Goal: Information Seeking & Learning: Learn about a topic

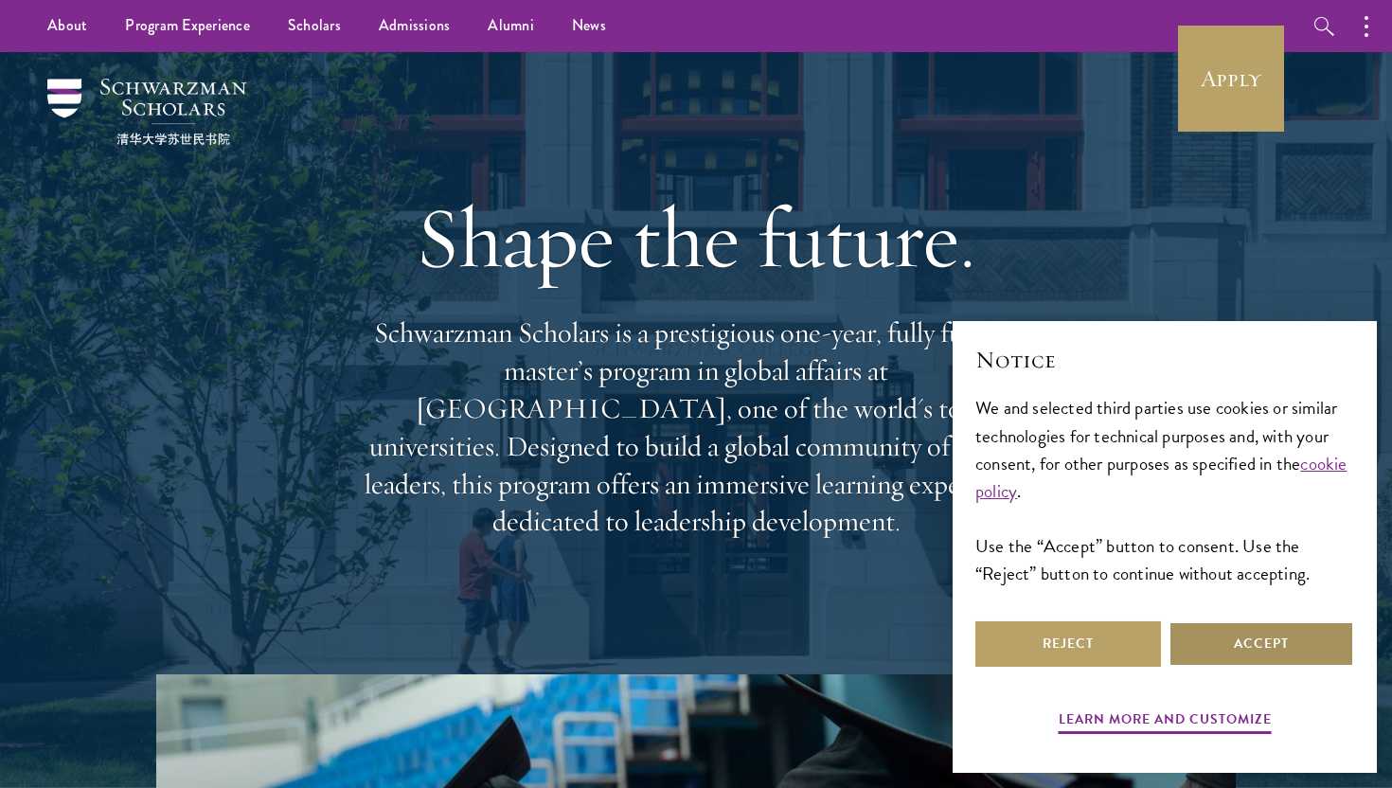
click at [1203, 652] on button "Accept" at bounding box center [1261, 643] width 186 height 45
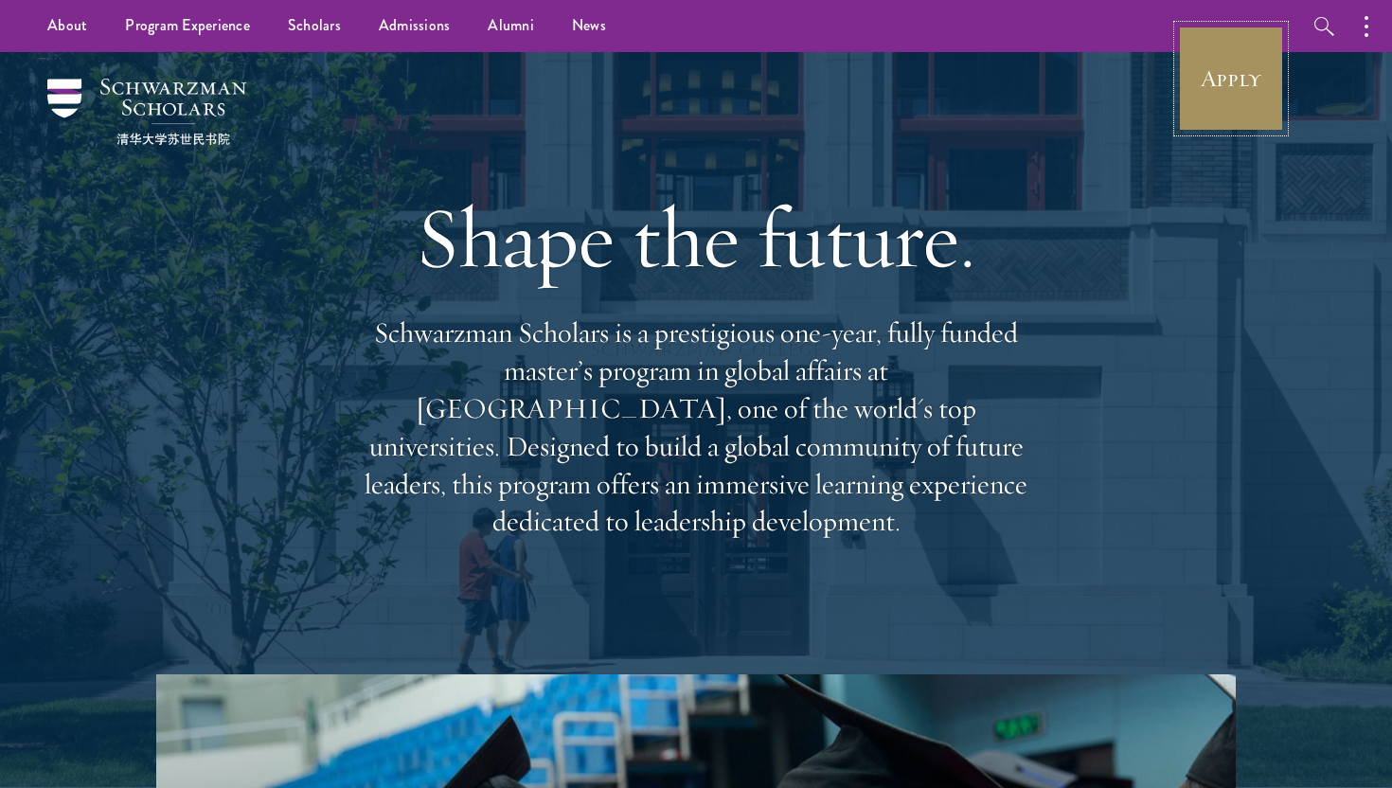
click at [1218, 91] on link "Apply" at bounding box center [1231, 79] width 106 height 106
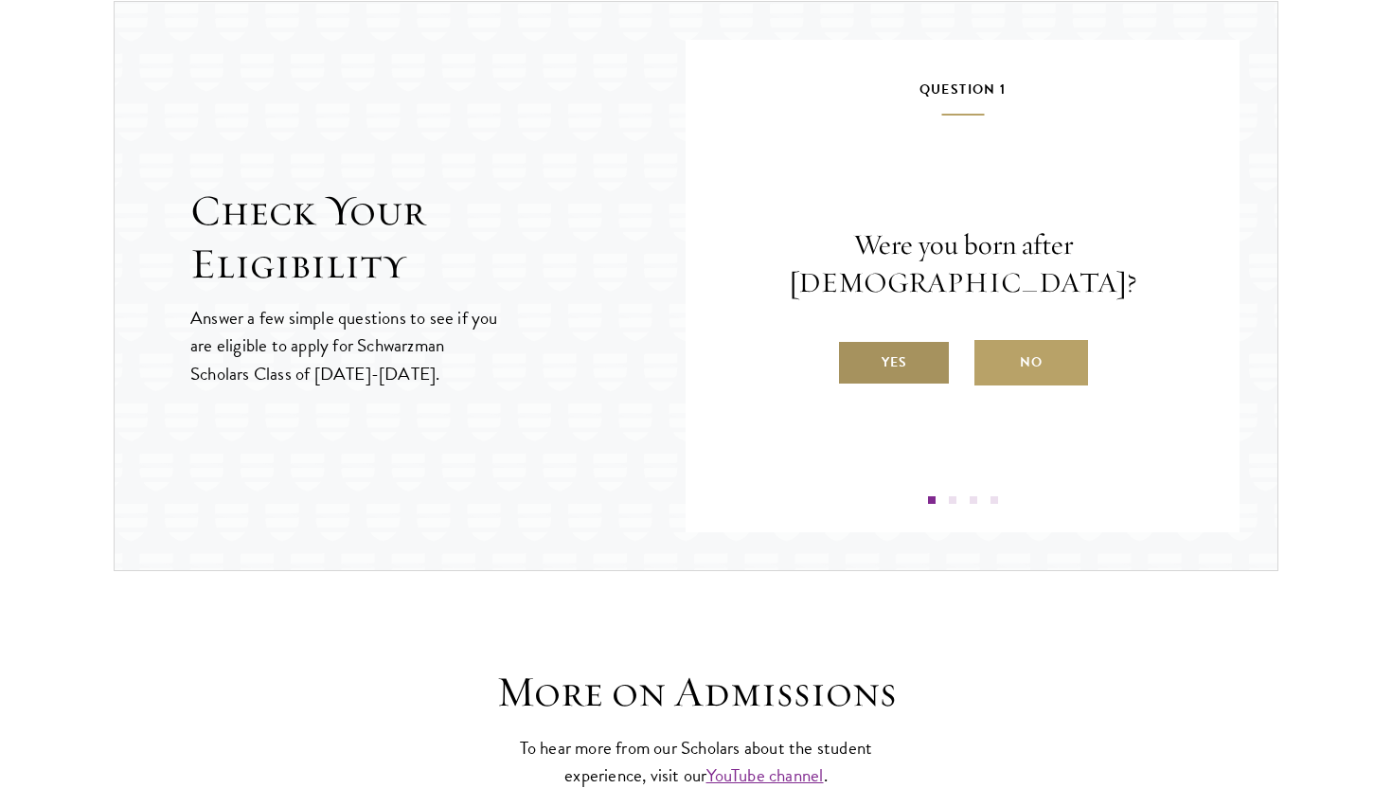
click at [866, 340] on label "Yes" at bounding box center [894, 362] width 114 height 45
click at [854, 342] on input "Yes" at bounding box center [845, 350] width 17 height 17
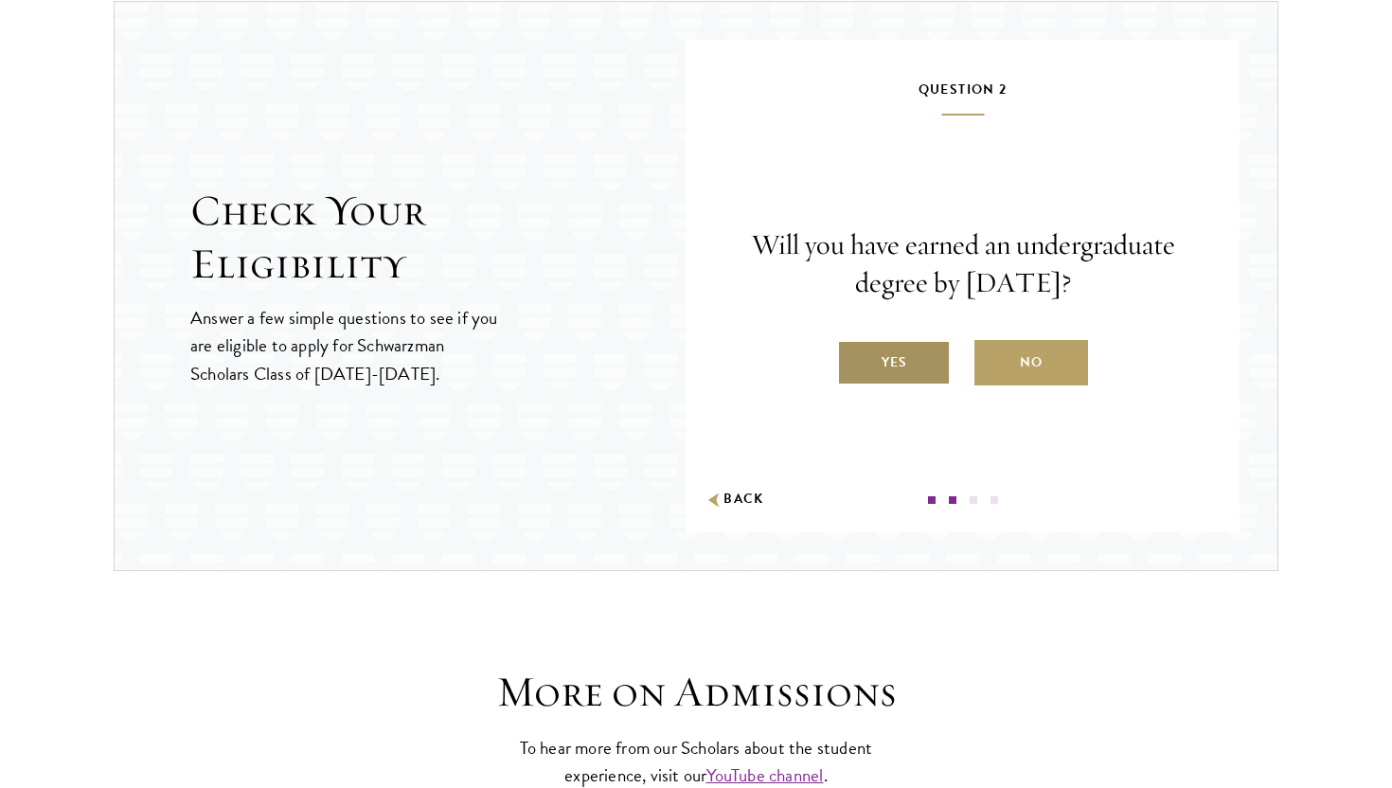
click at [884, 362] on label "Yes" at bounding box center [894, 362] width 114 height 45
click at [854, 359] on input "Yes" at bounding box center [845, 350] width 17 height 17
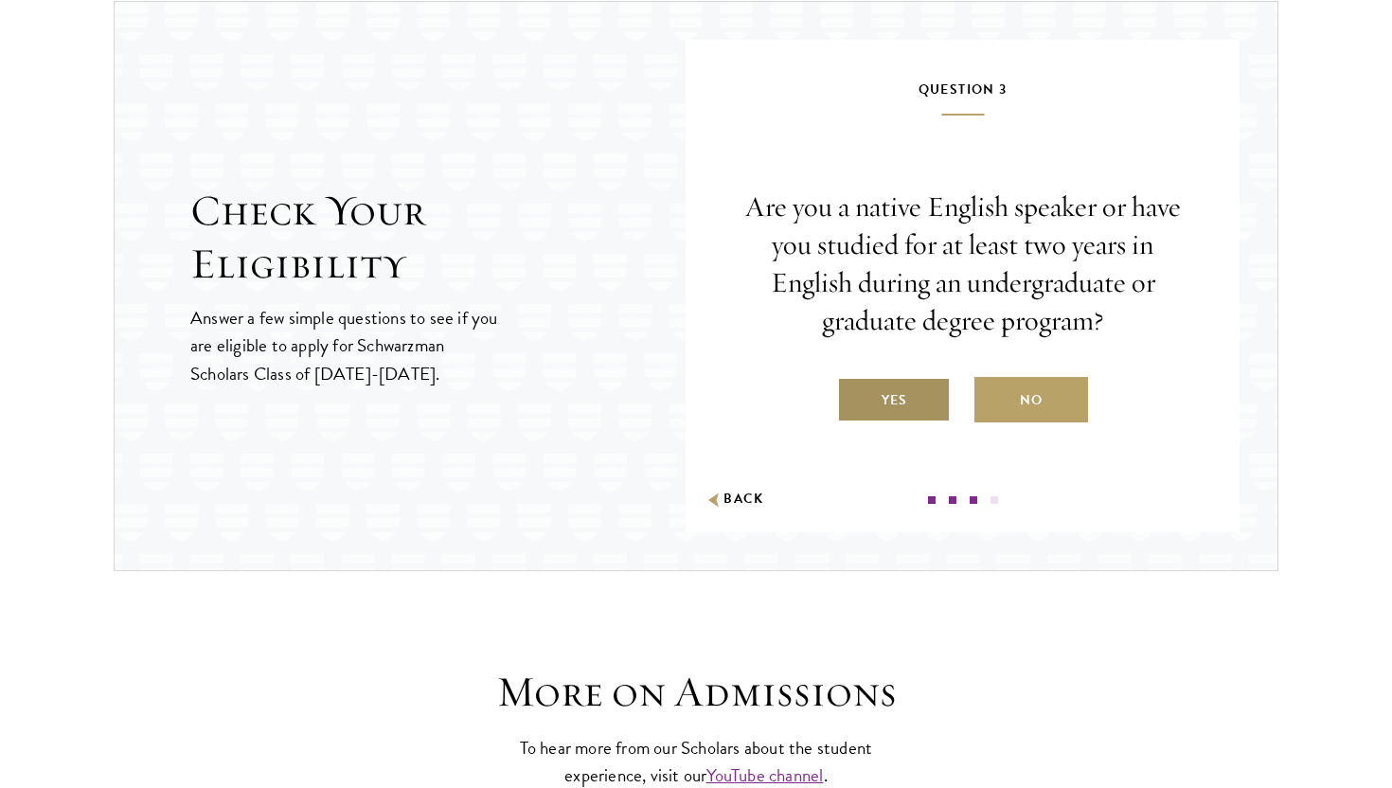
click at [875, 402] on label "Yes" at bounding box center [894, 399] width 114 height 45
click at [854, 397] on input "Yes" at bounding box center [845, 388] width 17 height 17
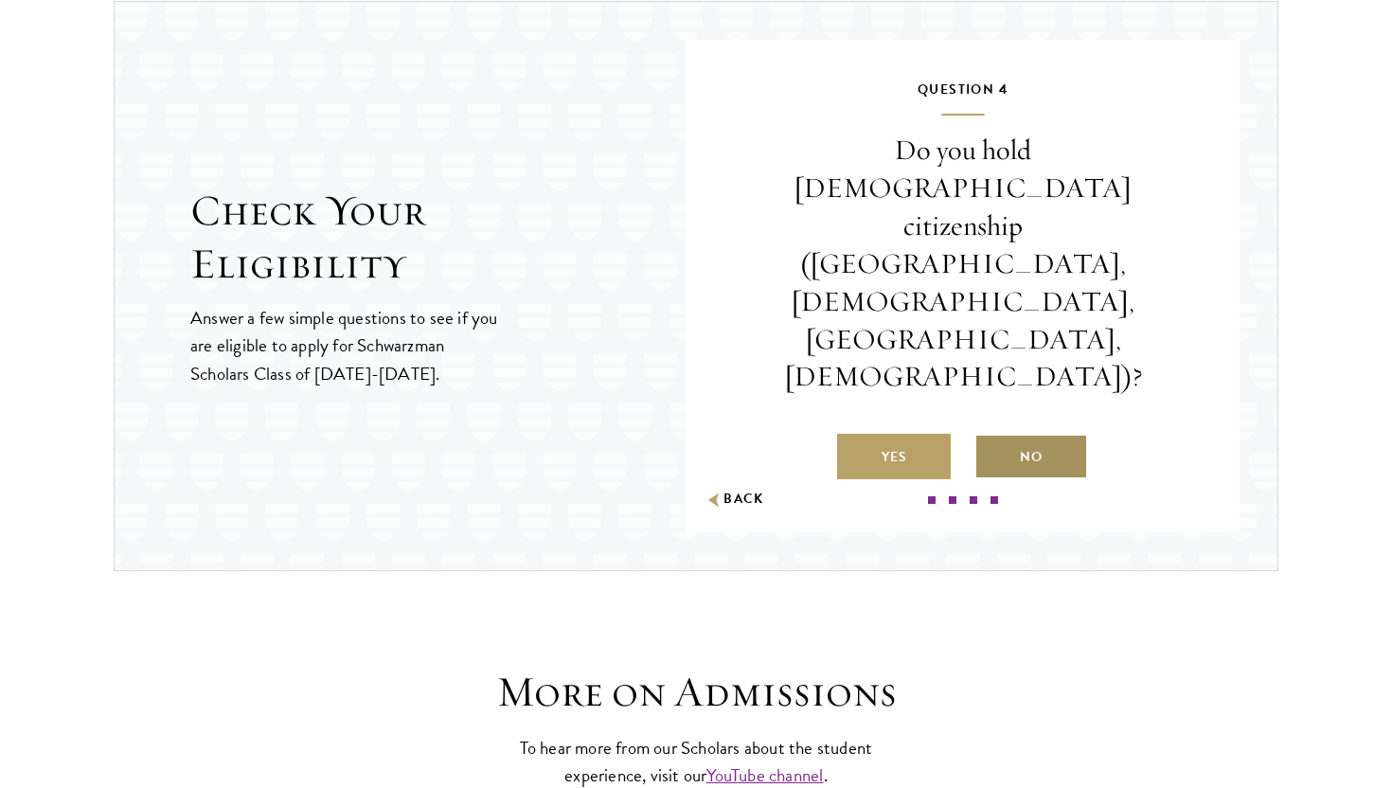
click at [1020, 434] on label "No" at bounding box center [1031, 456] width 114 height 45
click at [991, 436] on input "No" at bounding box center [982, 444] width 17 height 17
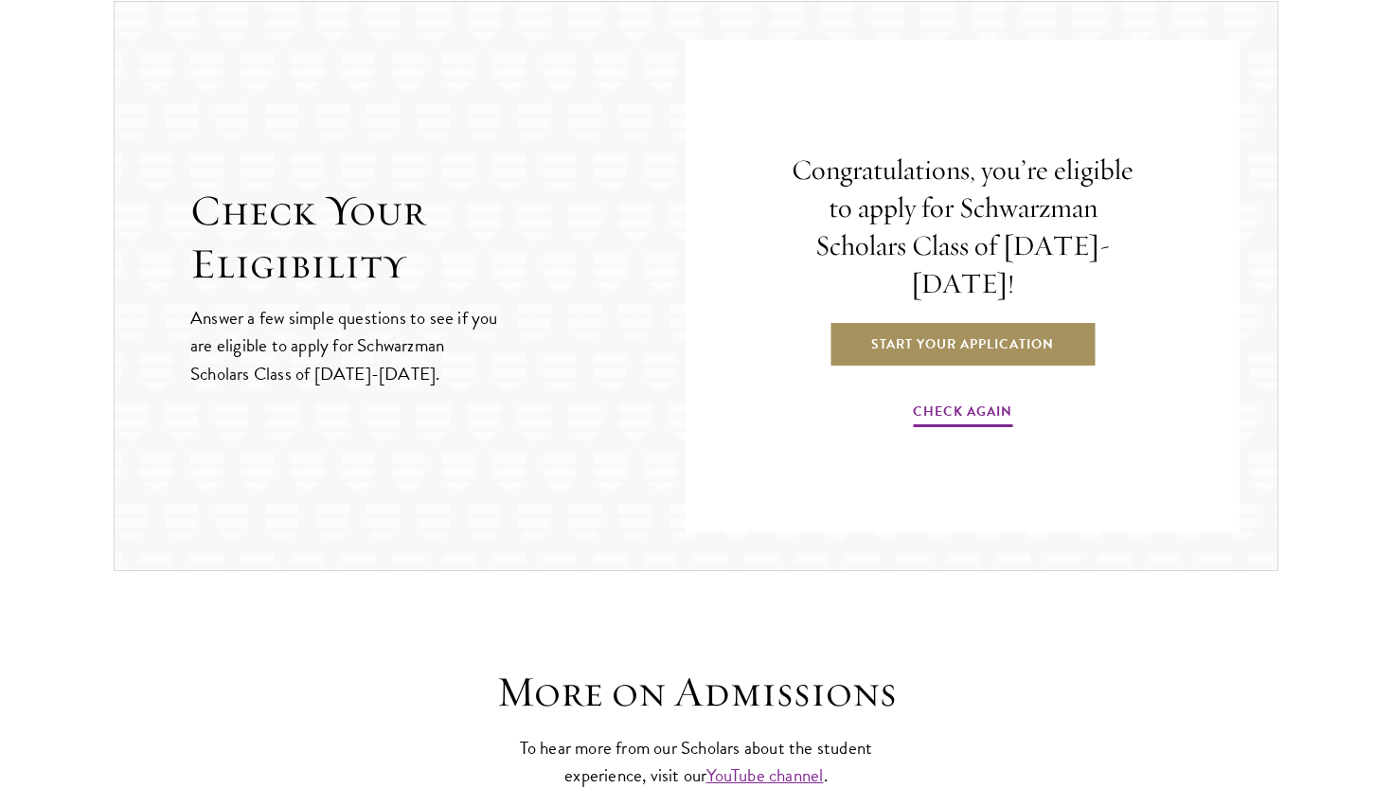
click at [1015, 340] on link "Start Your Application" at bounding box center [962, 343] width 268 height 45
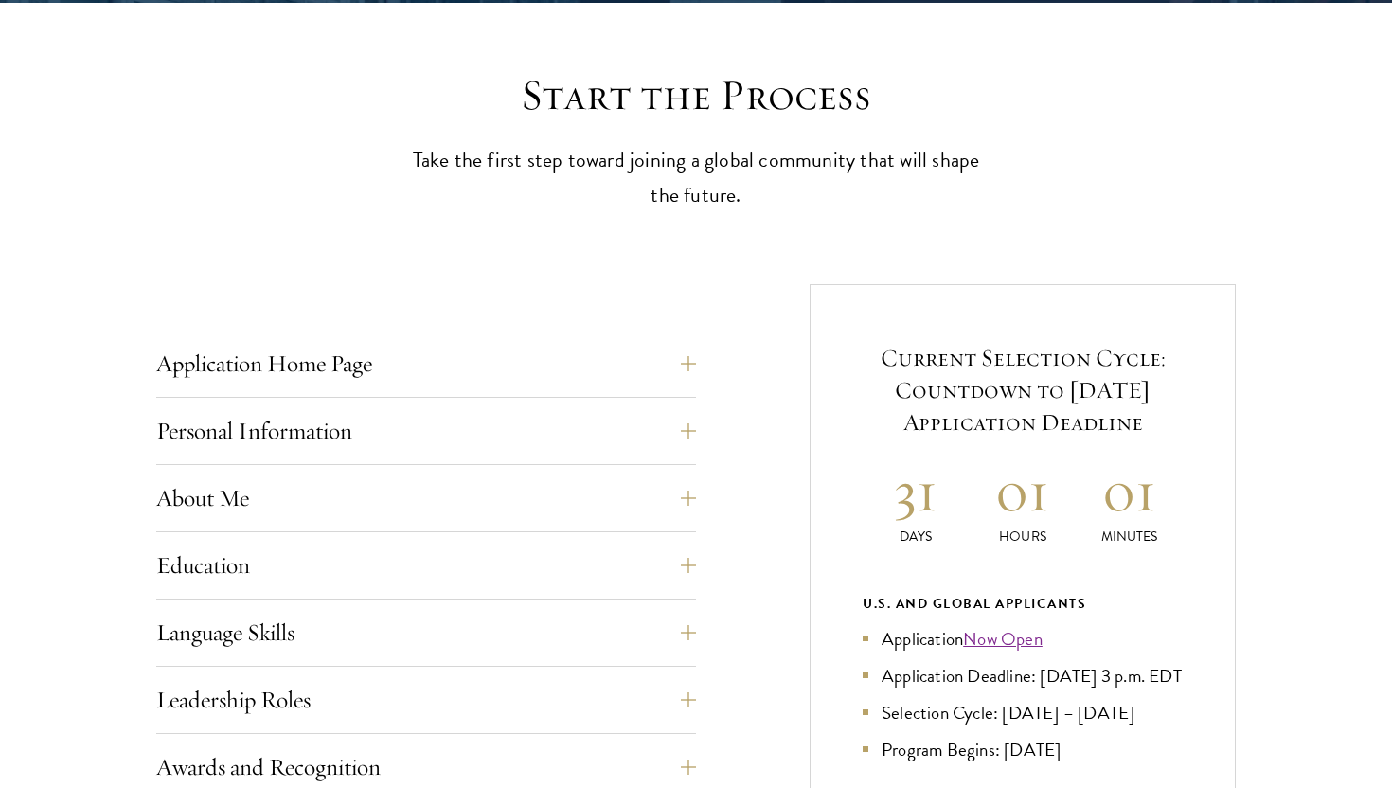
scroll to position [612, 0]
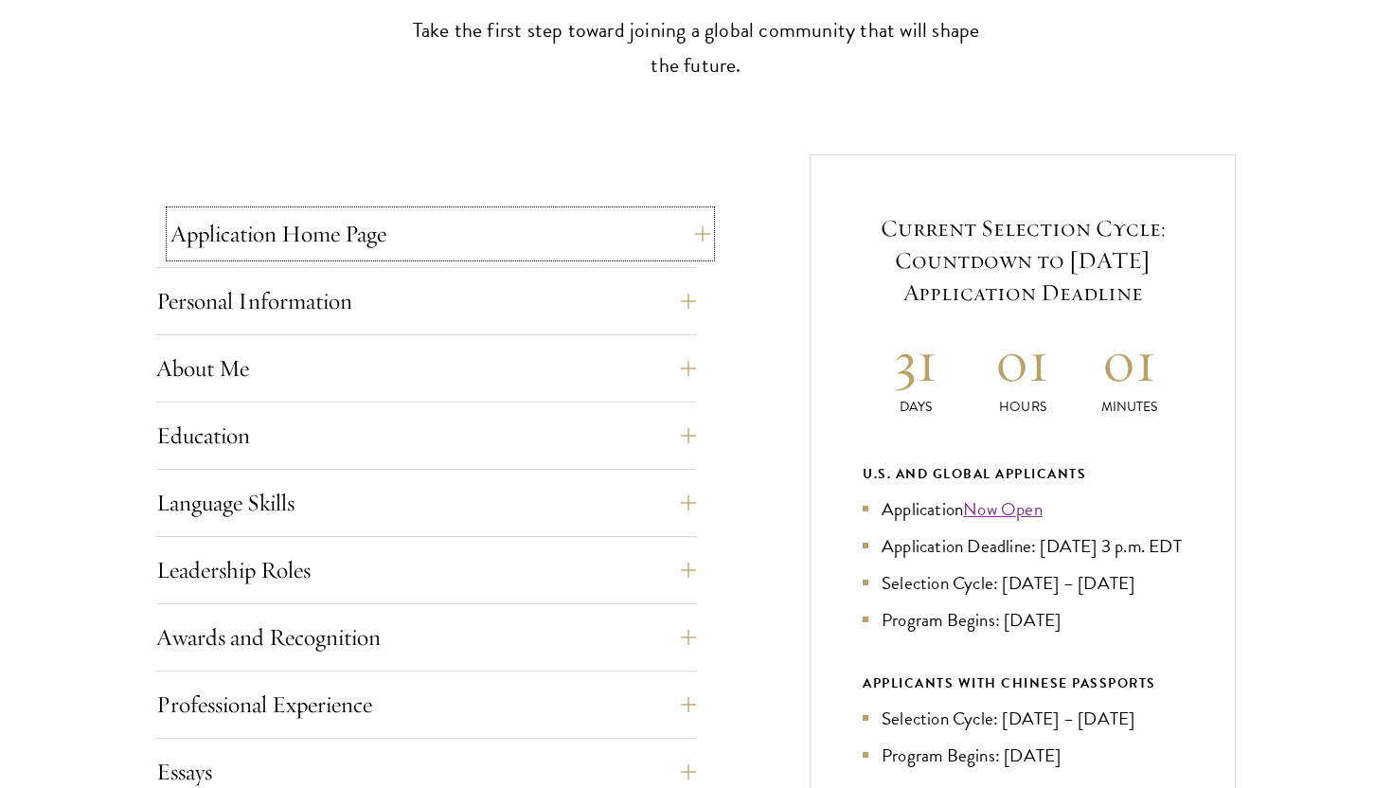
click at [349, 211] on button "Application Home Page" at bounding box center [440, 233] width 540 height 45
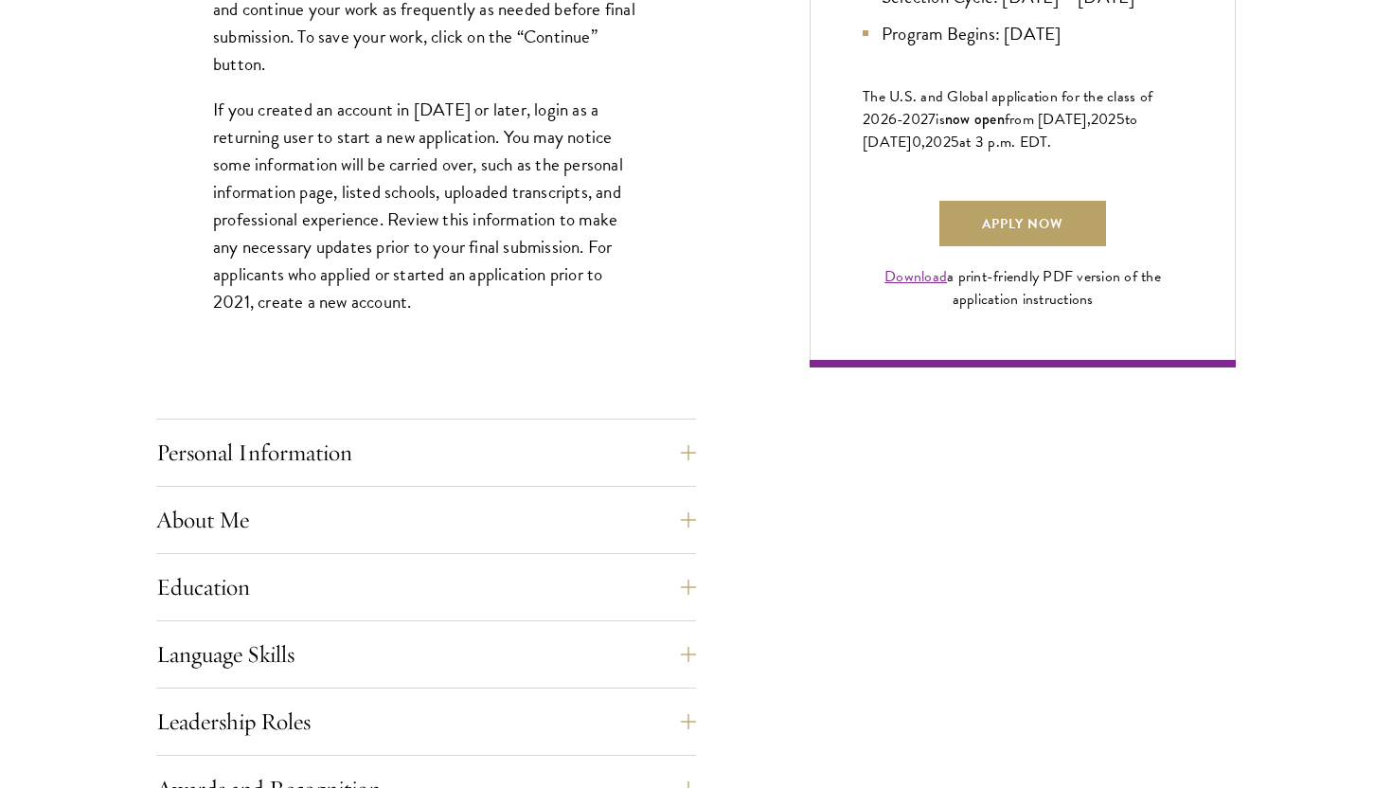
scroll to position [1334, 0]
click at [282, 440] on button "Personal Information" at bounding box center [440, 451] width 540 height 45
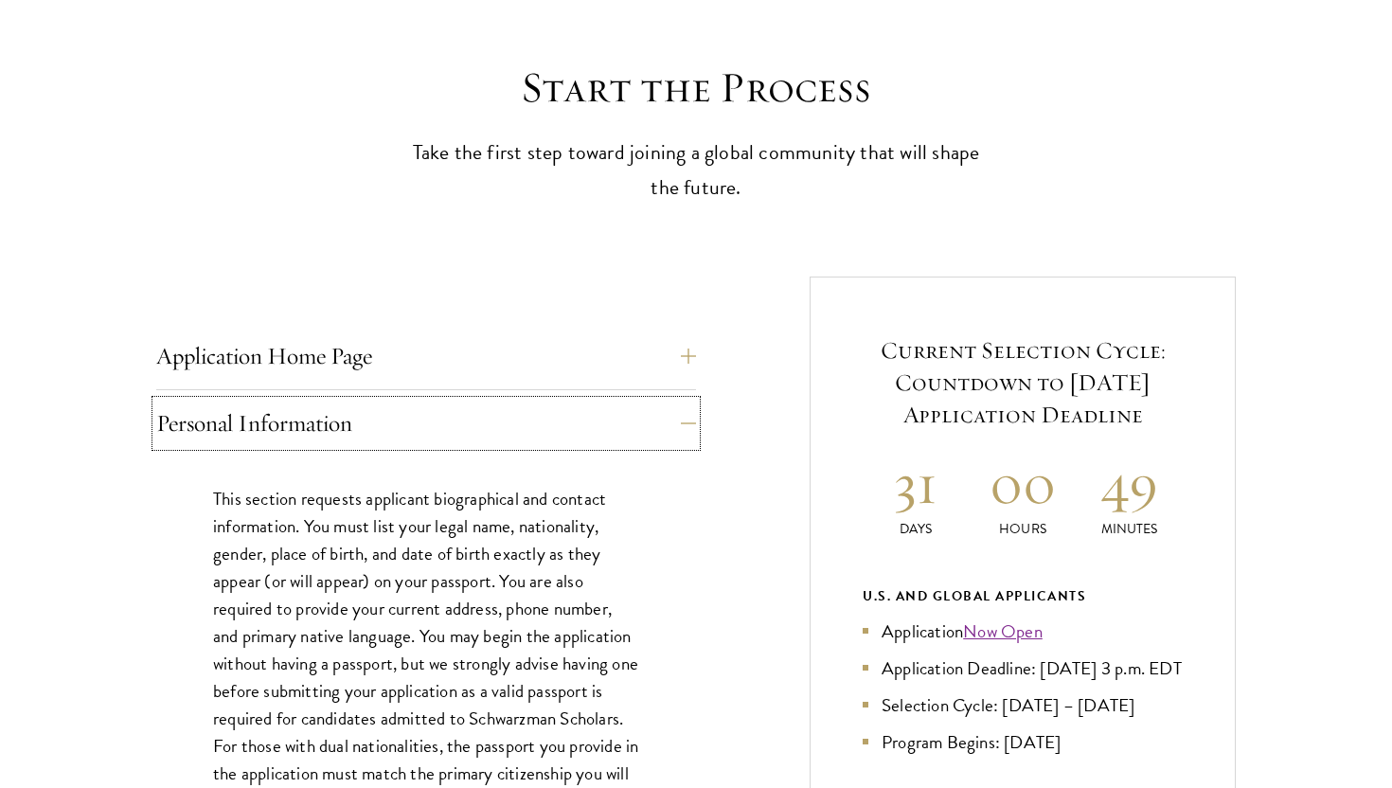
scroll to position [496, 0]
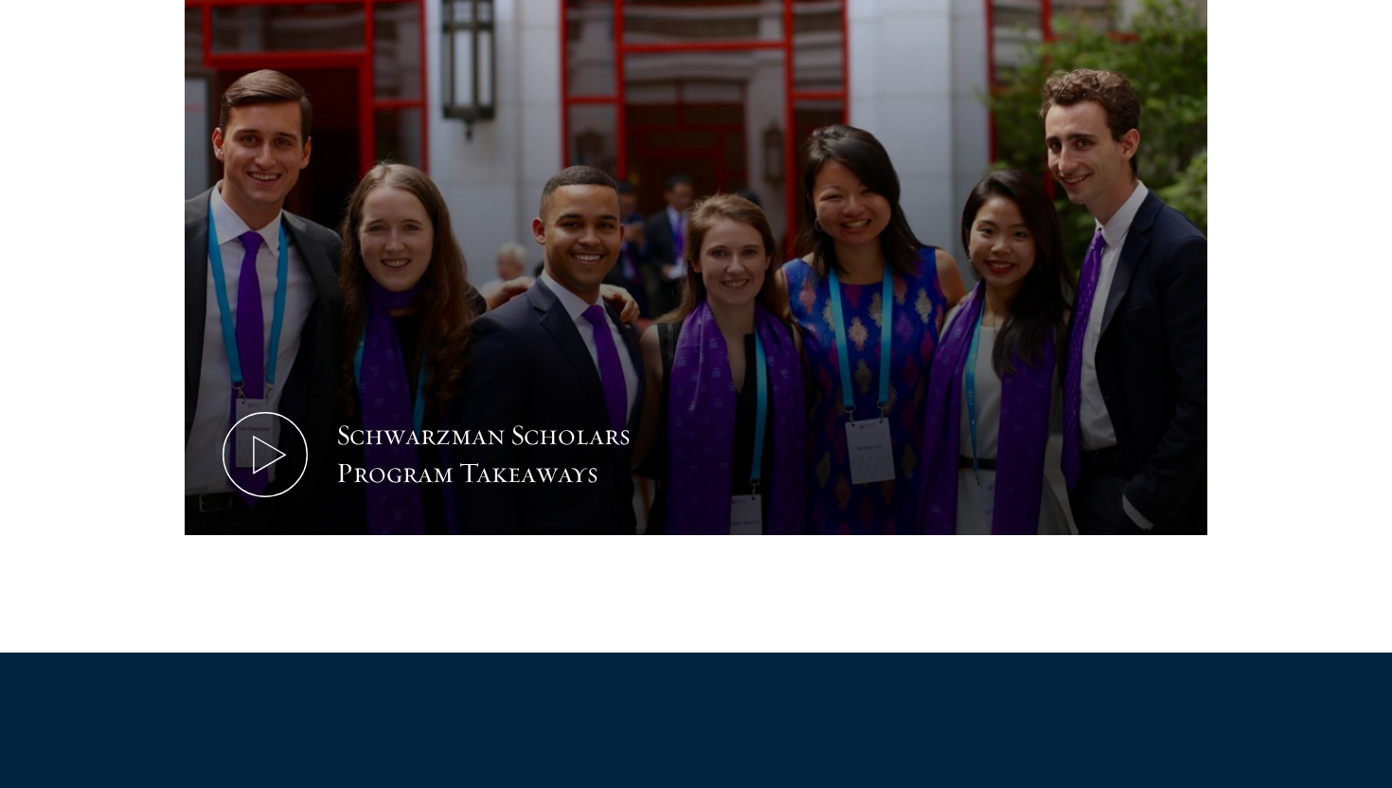
scroll to position [949, 0]
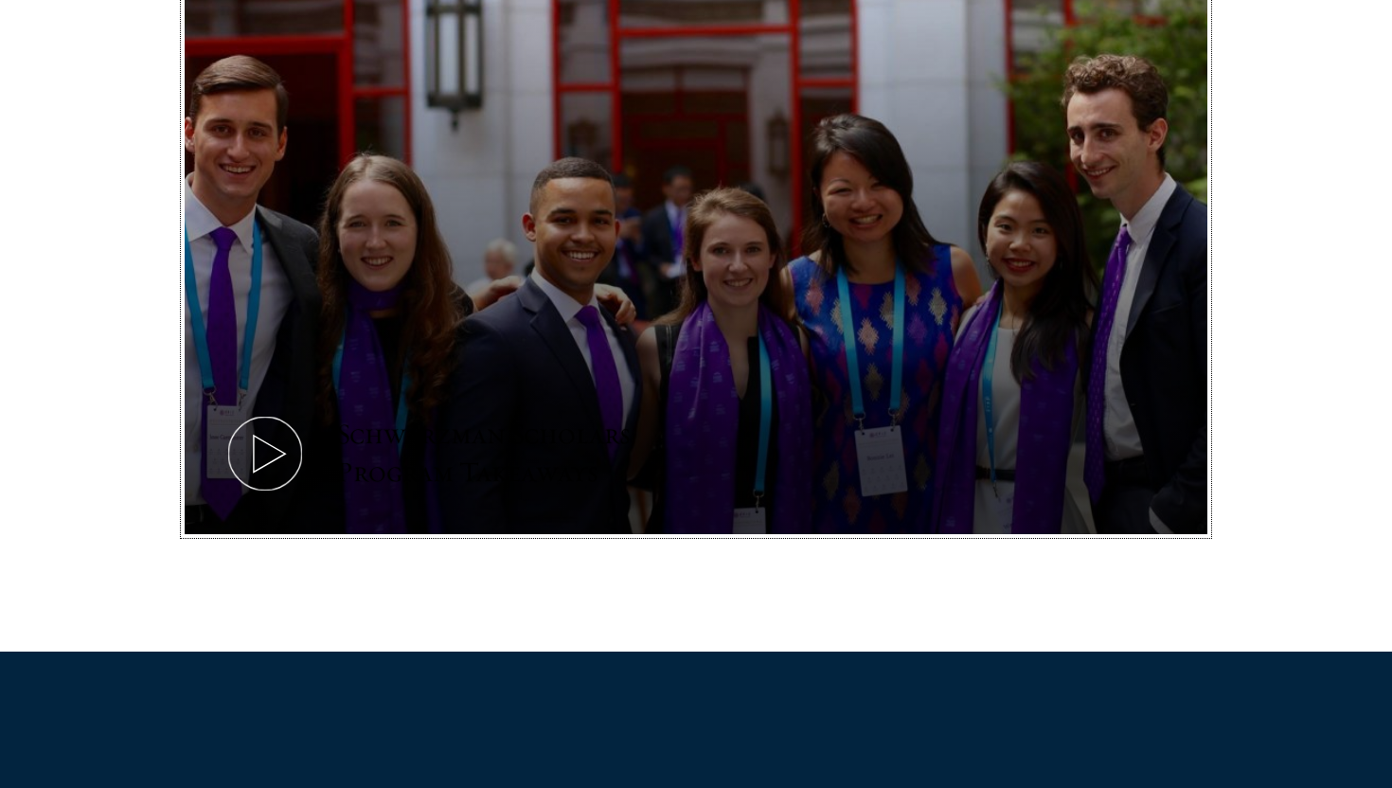
click at [438, 447] on div "Schwarzman Scholars Program Takeaways" at bounding box center [511, 454] width 350 height 76
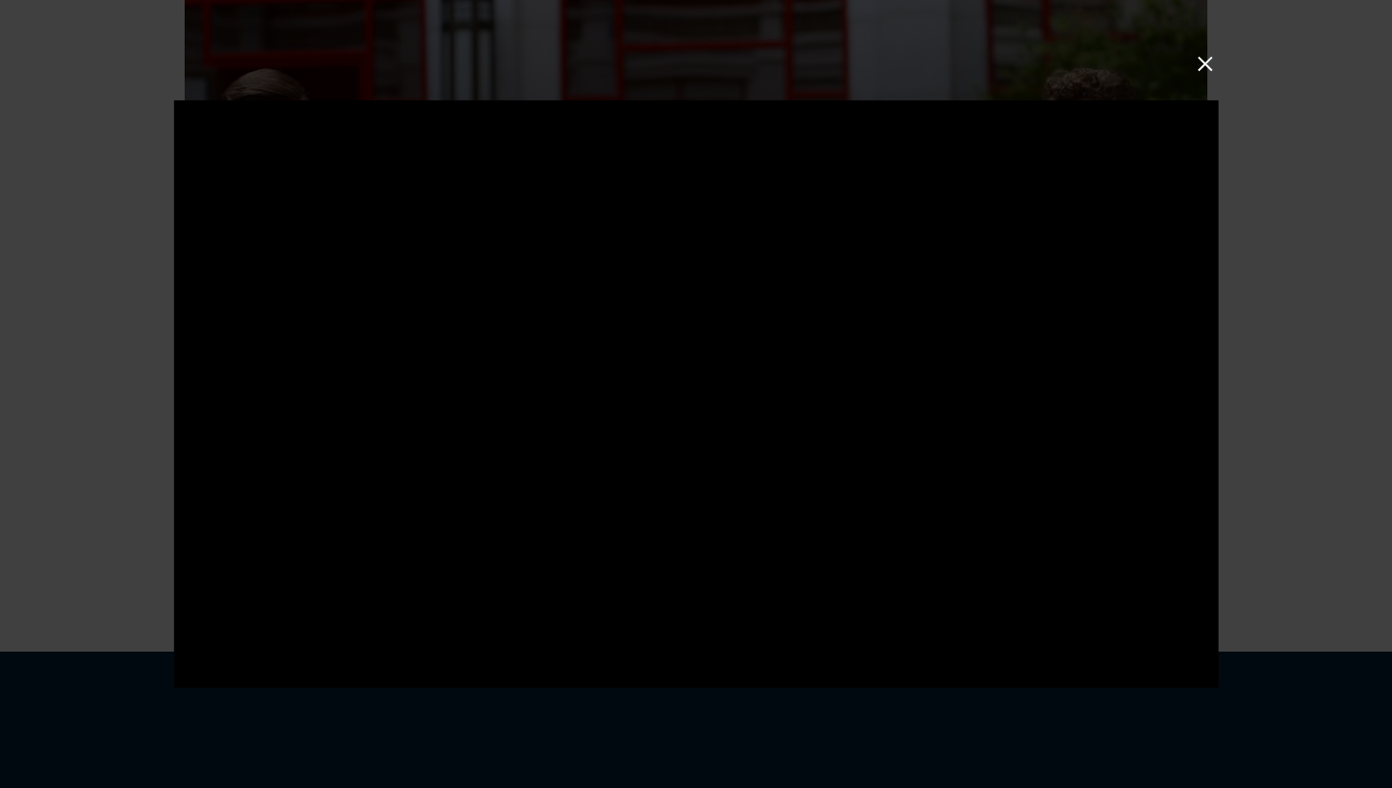
click at [1202, 56] on button at bounding box center [1205, 63] width 25 height 25
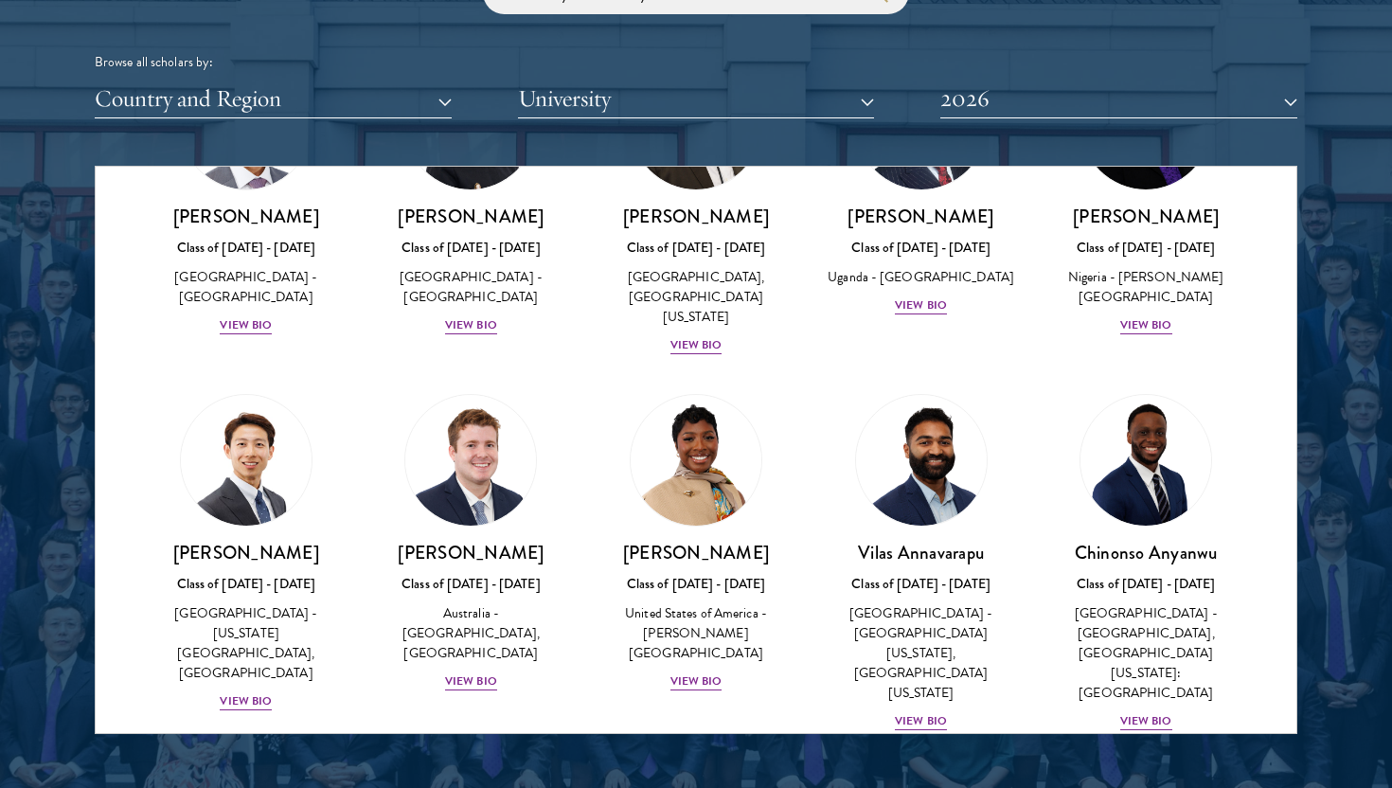
scroll to position [342, 0]
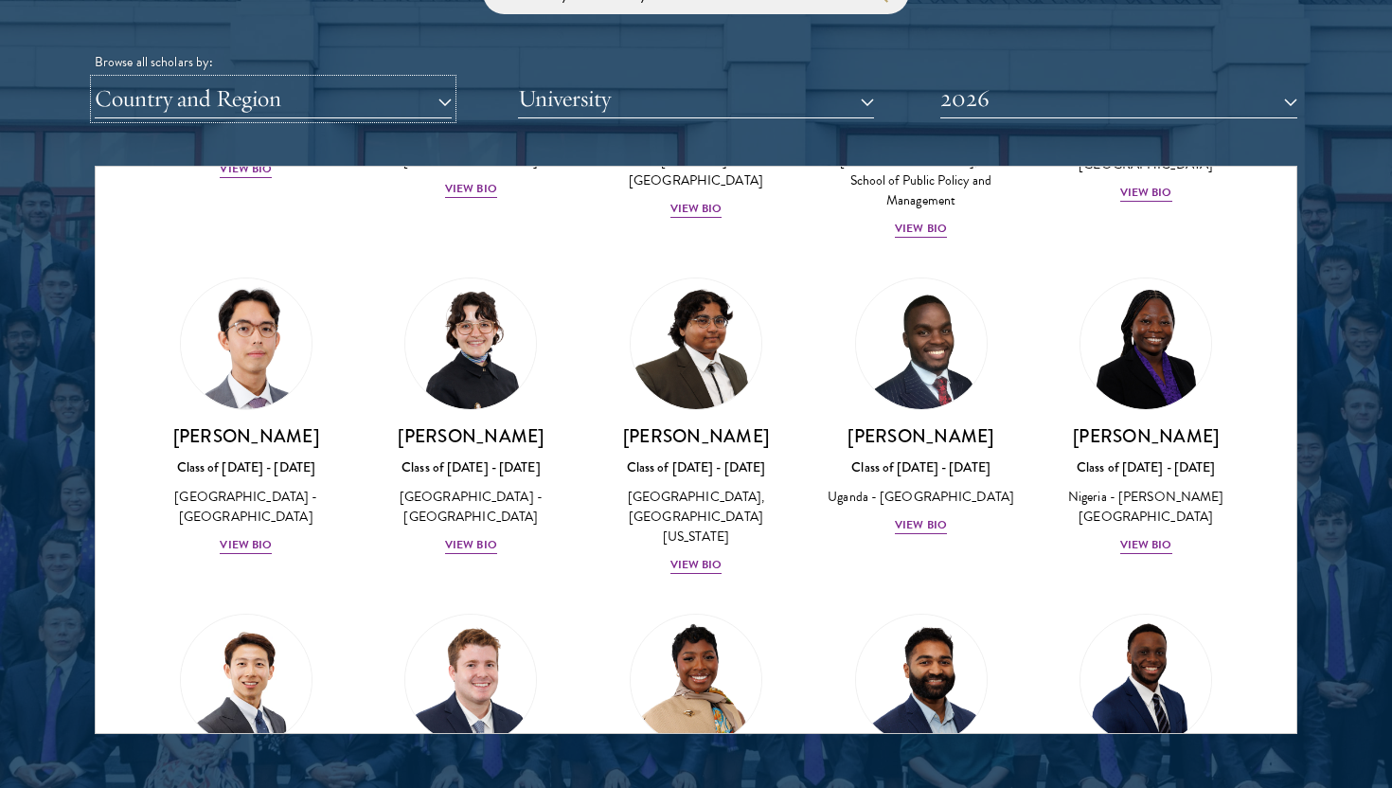
click at [242, 103] on button "Country and Region" at bounding box center [273, 99] width 357 height 39
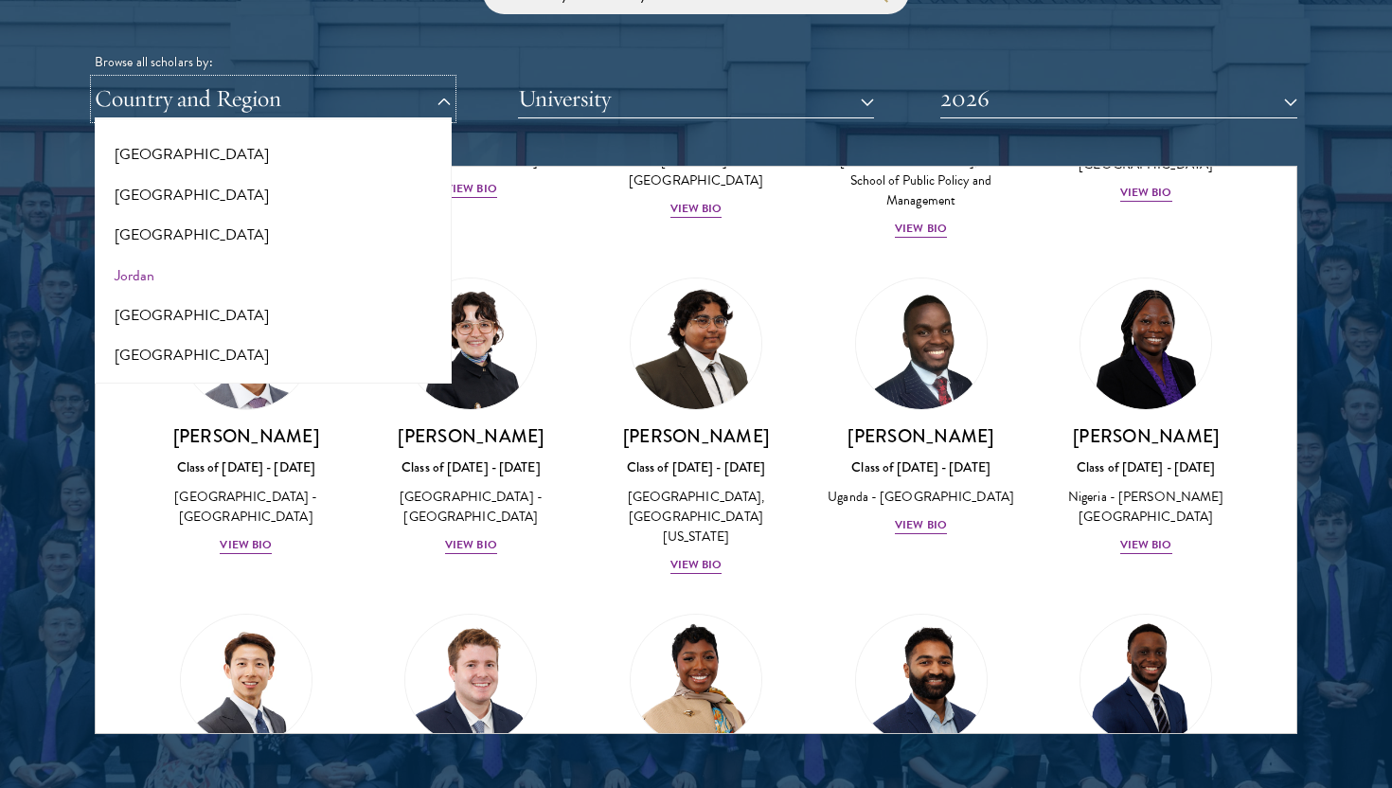
scroll to position [1698, 0]
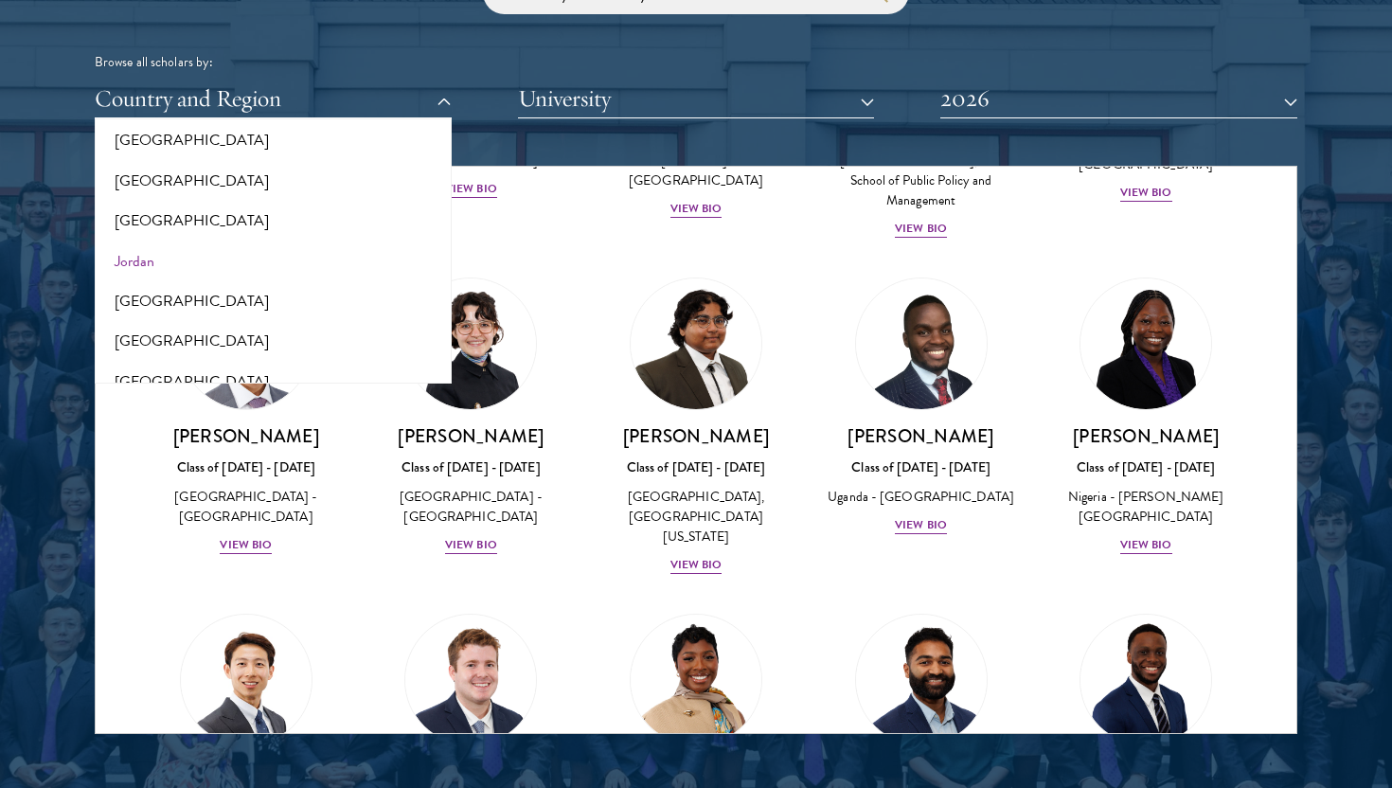
click at [164, 266] on button "Jordan" at bounding box center [273, 261] width 346 height 40
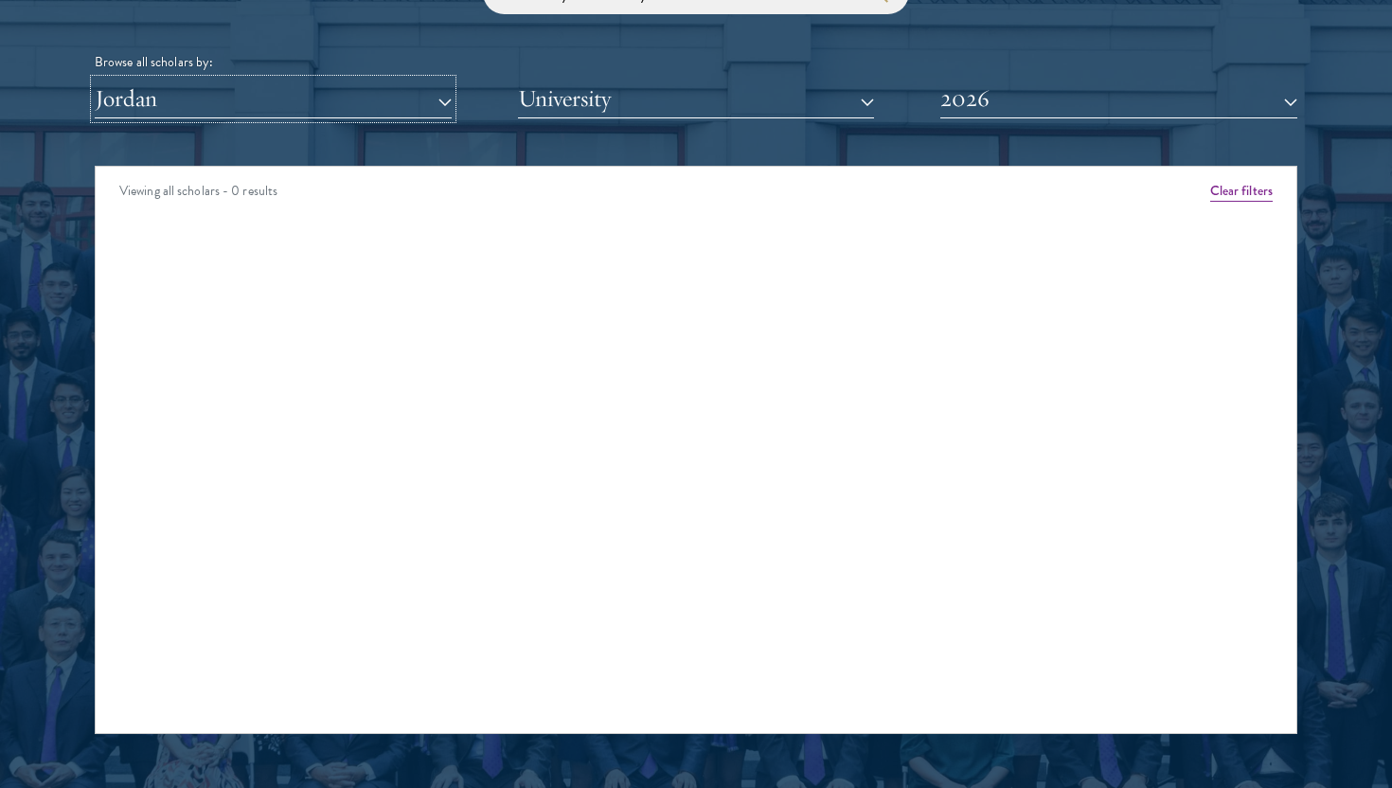
click at [235, 107] on button "Jordan" at bounding box center [273, 99] width 357 height 39
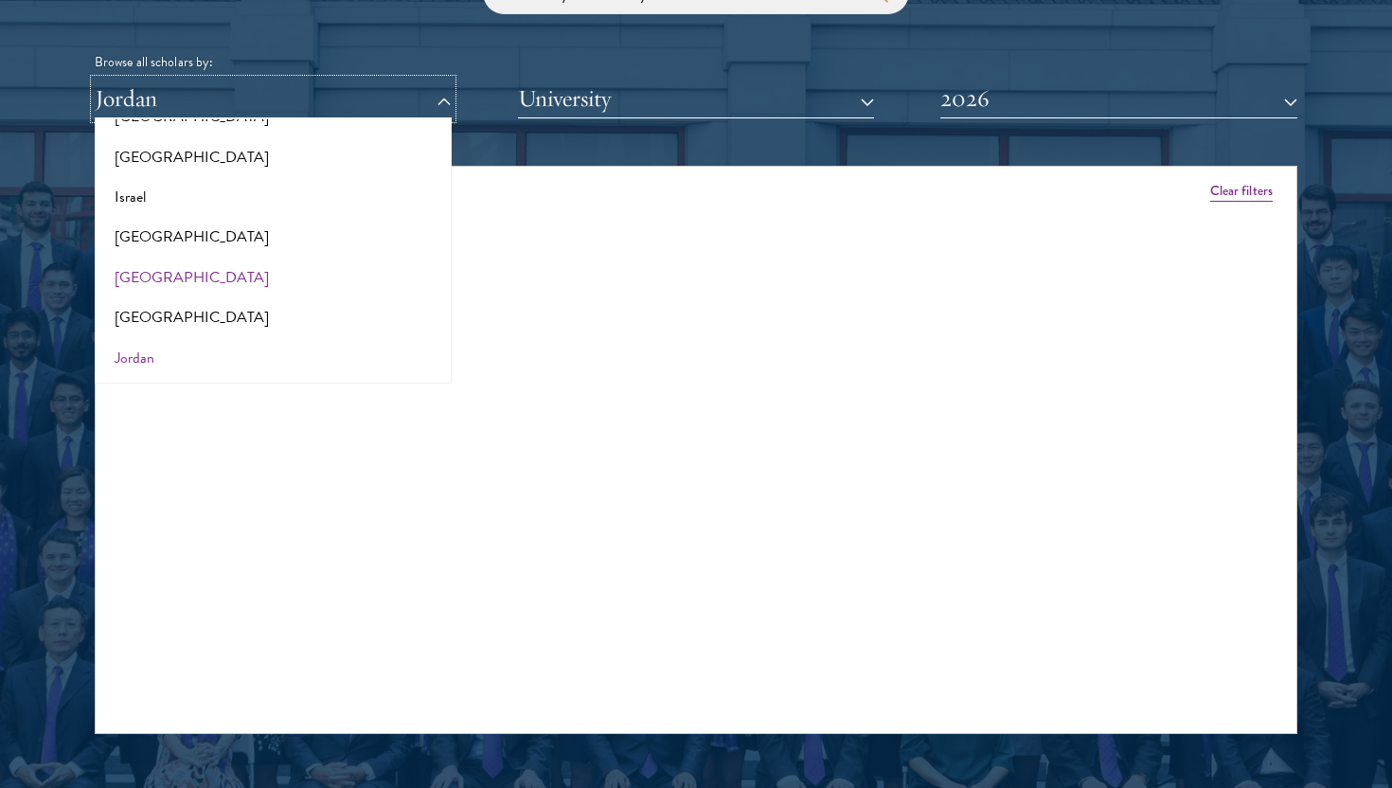
scroll to position [1597, 0]
click at [199, 196] on button "Israel" at bounding box center [273, 202] width 346 height 40
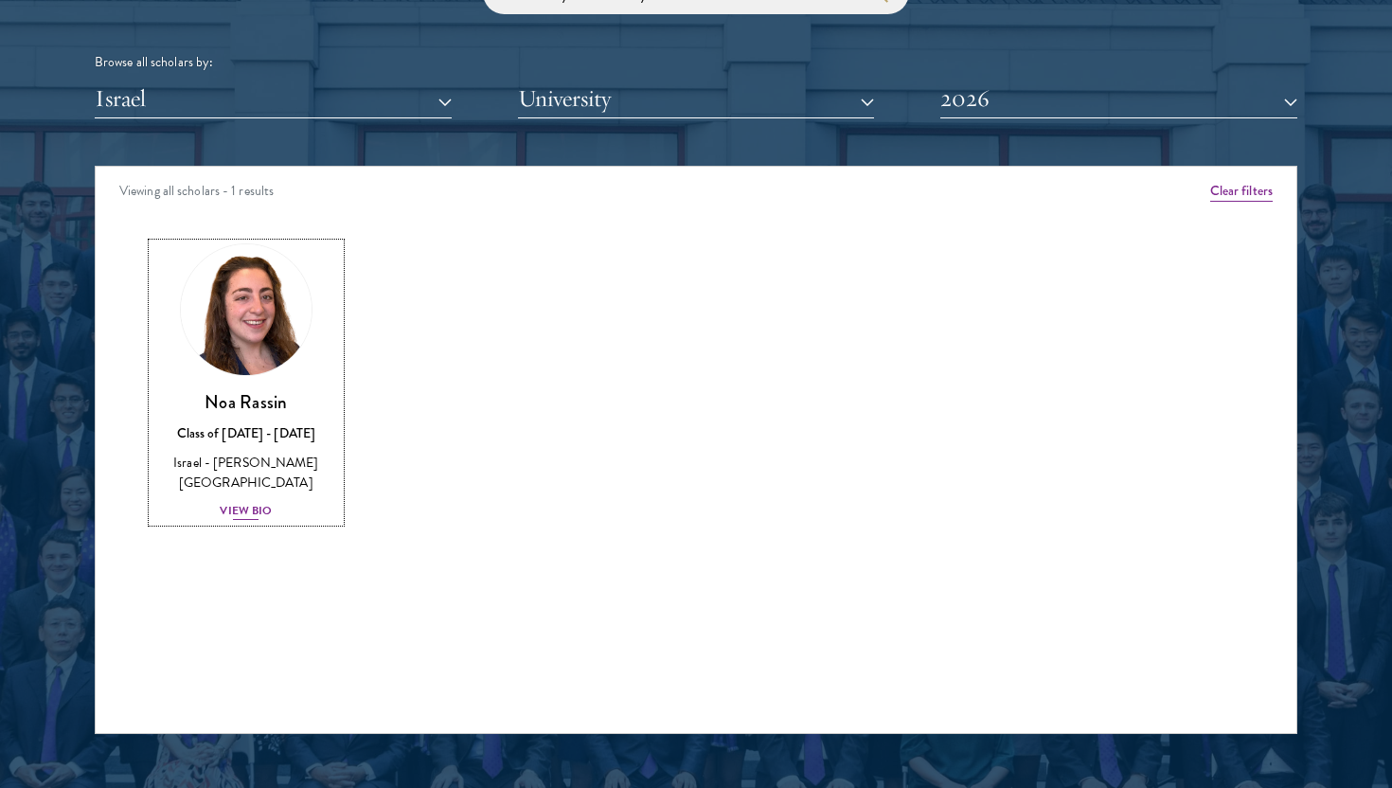
click at [239, 502] on div "View Bio" at bounding box center [246, 511] width 52 height 18
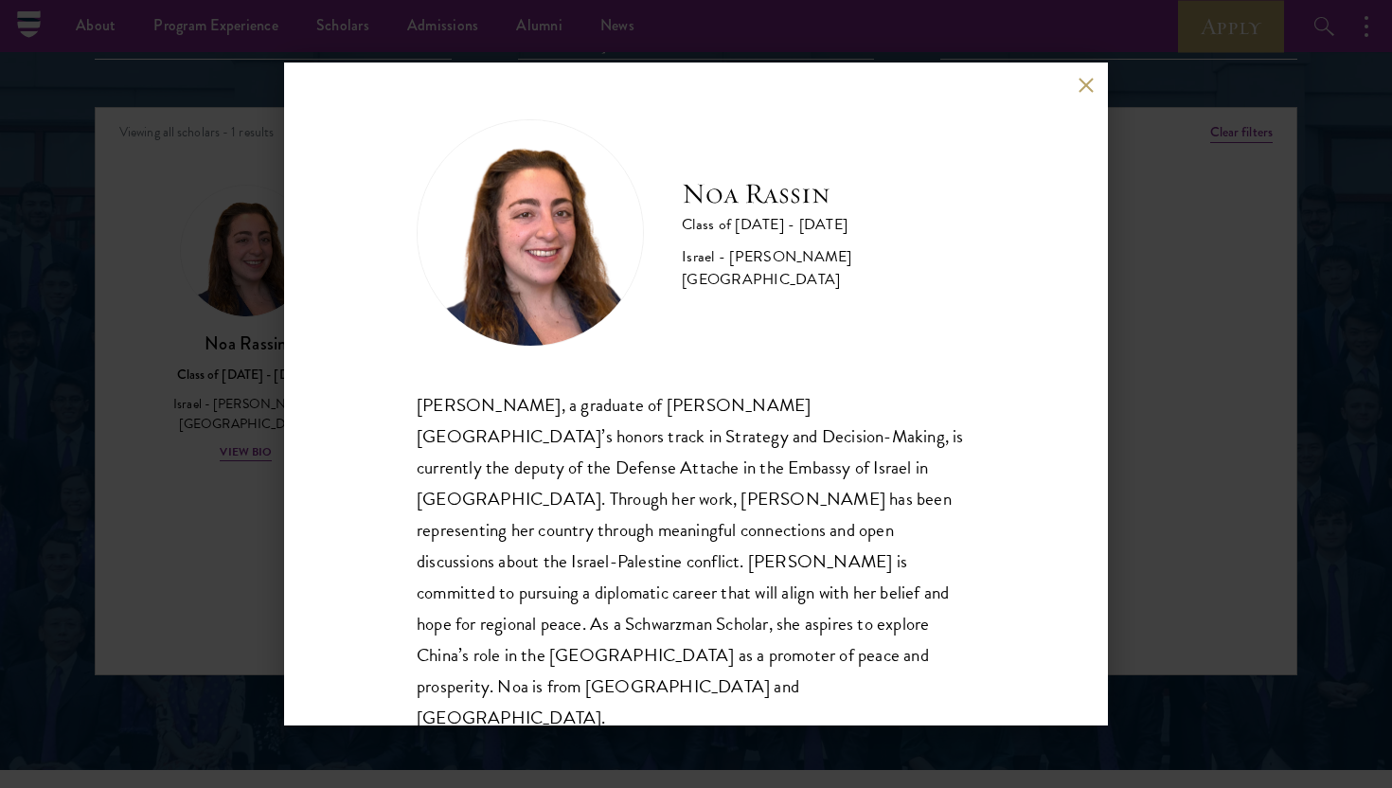
scroll to position [2404, 0]
click at [1092, 92] on button at bounding box center [1085, 85] width 16 height 16
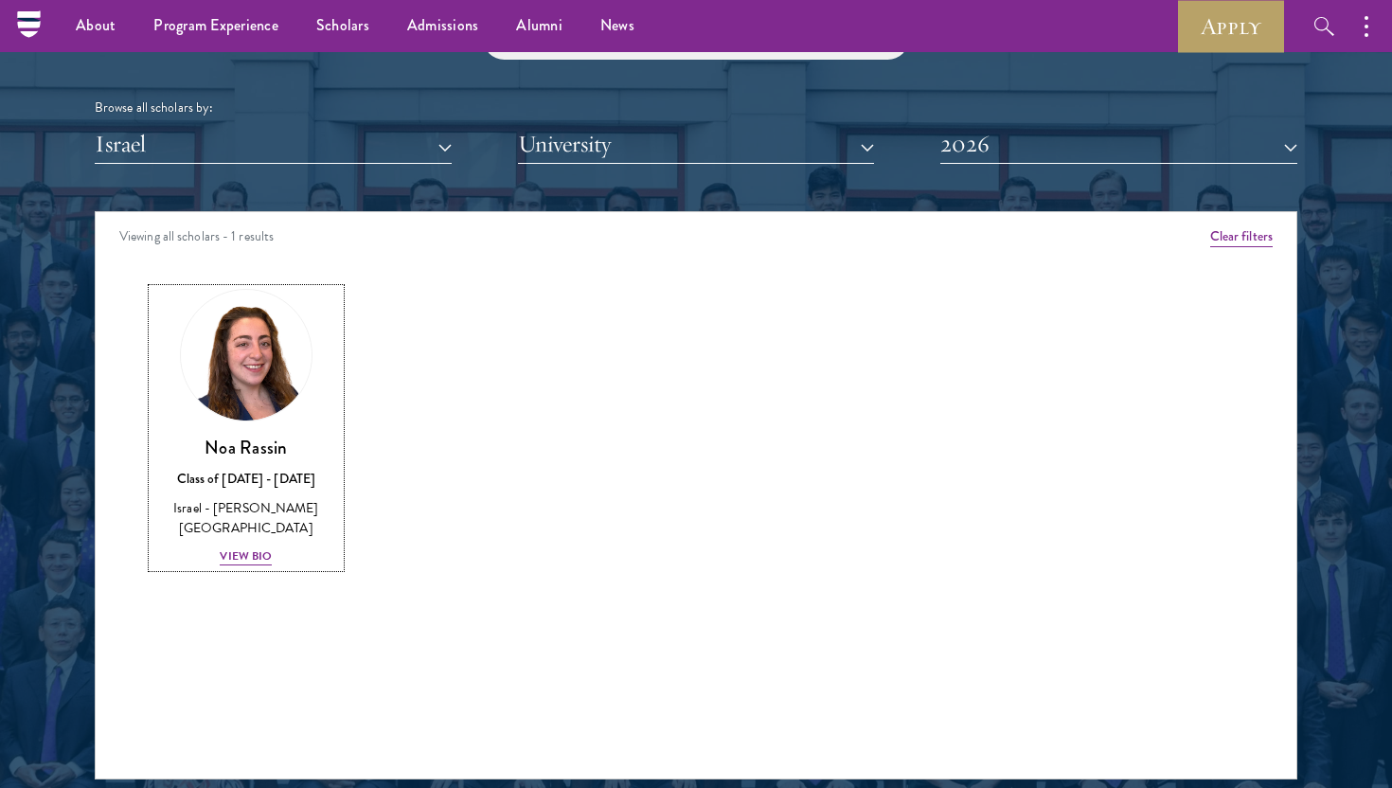
scroll to position [2256, 0]
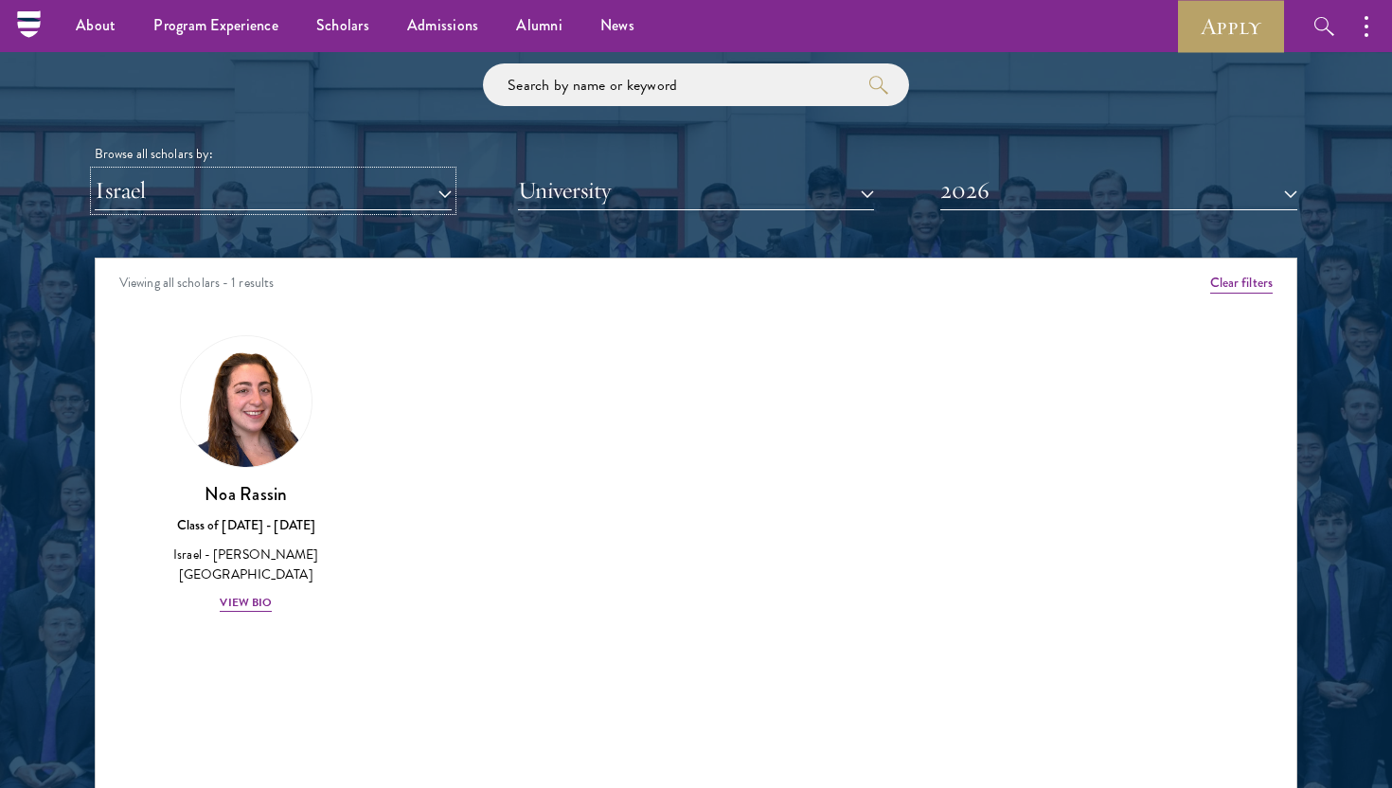
click at [434, 192] on button "Israel" at bounding box center [273, 190] width 357 height 39
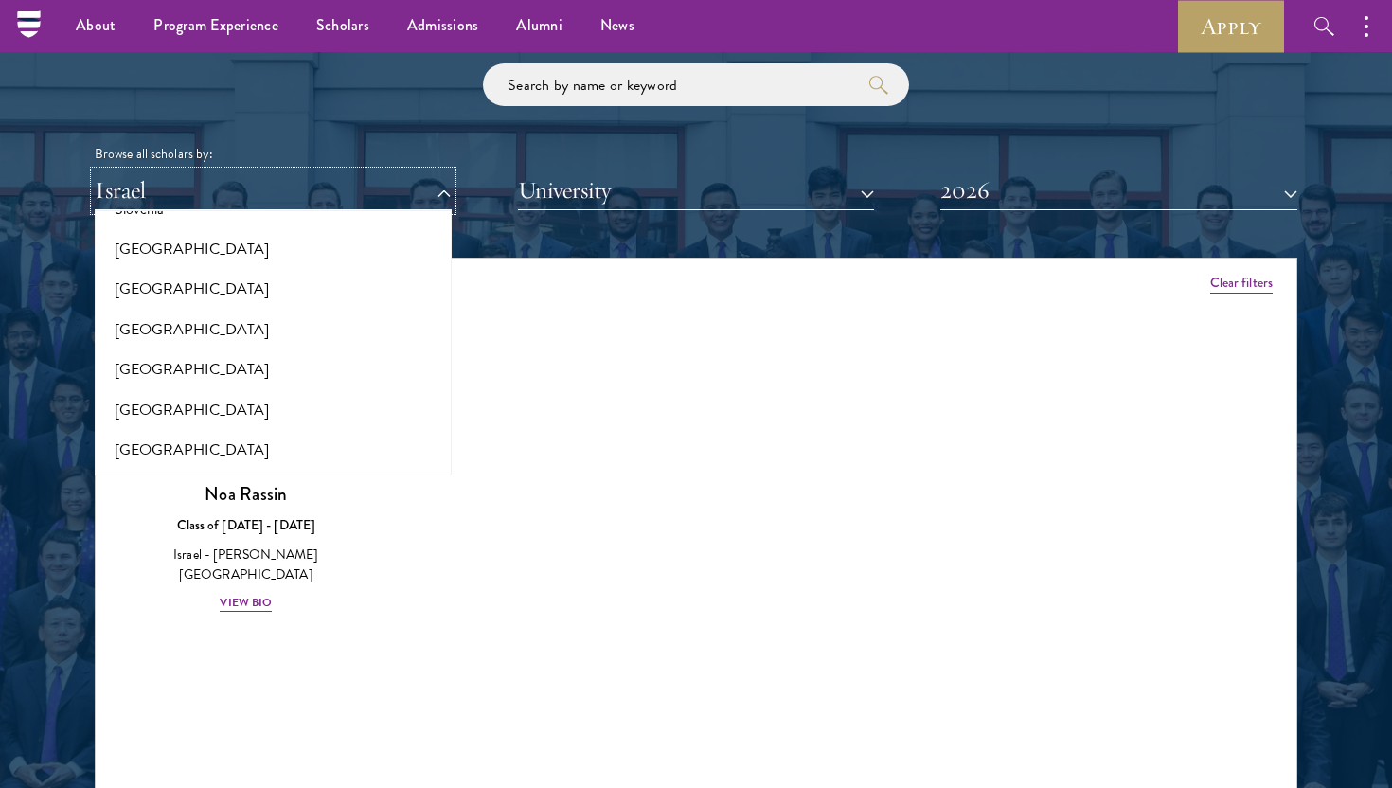
scroll to position [3333, 0]
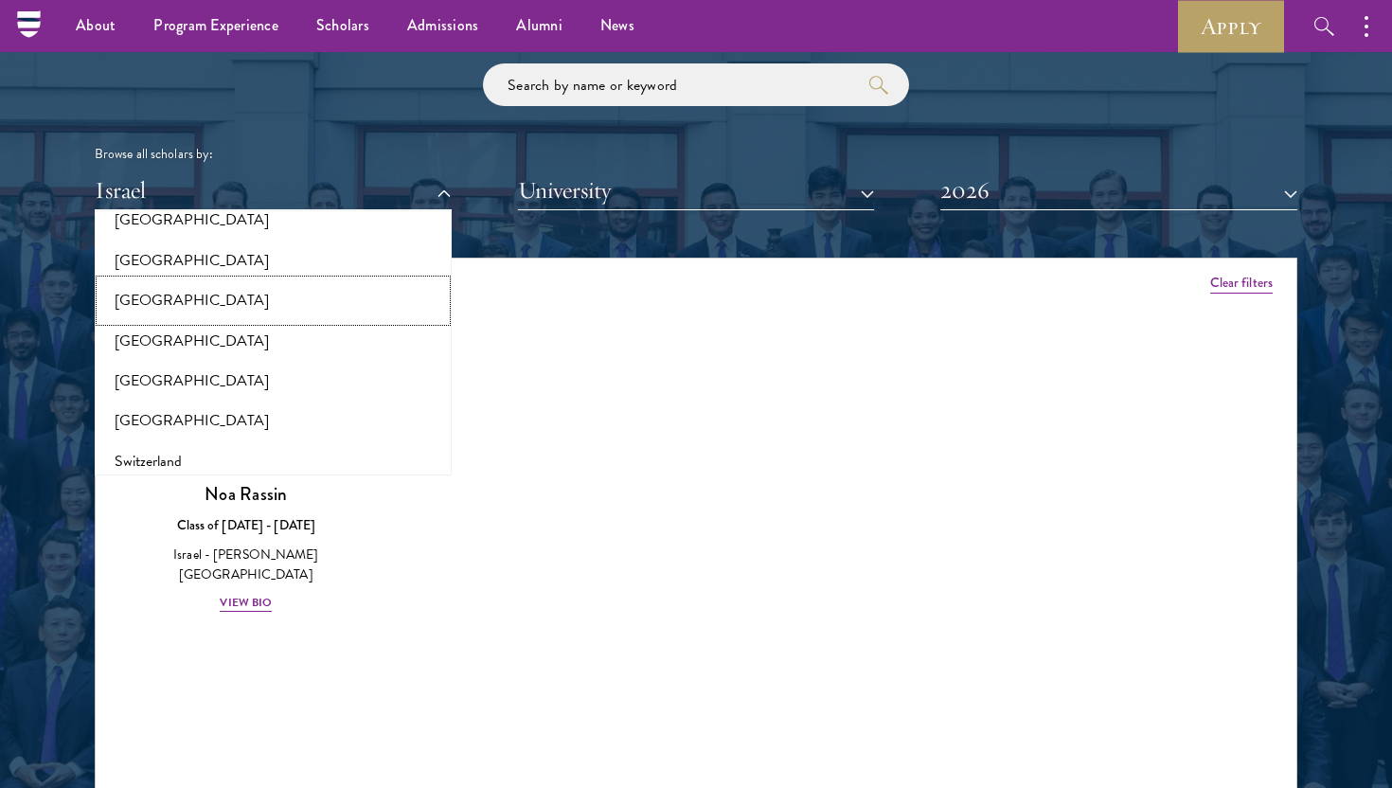
click at [260, 283] on button "[GEOGRAPHIC_DATA]" at bounding box center [273, 300] width 346 height 40
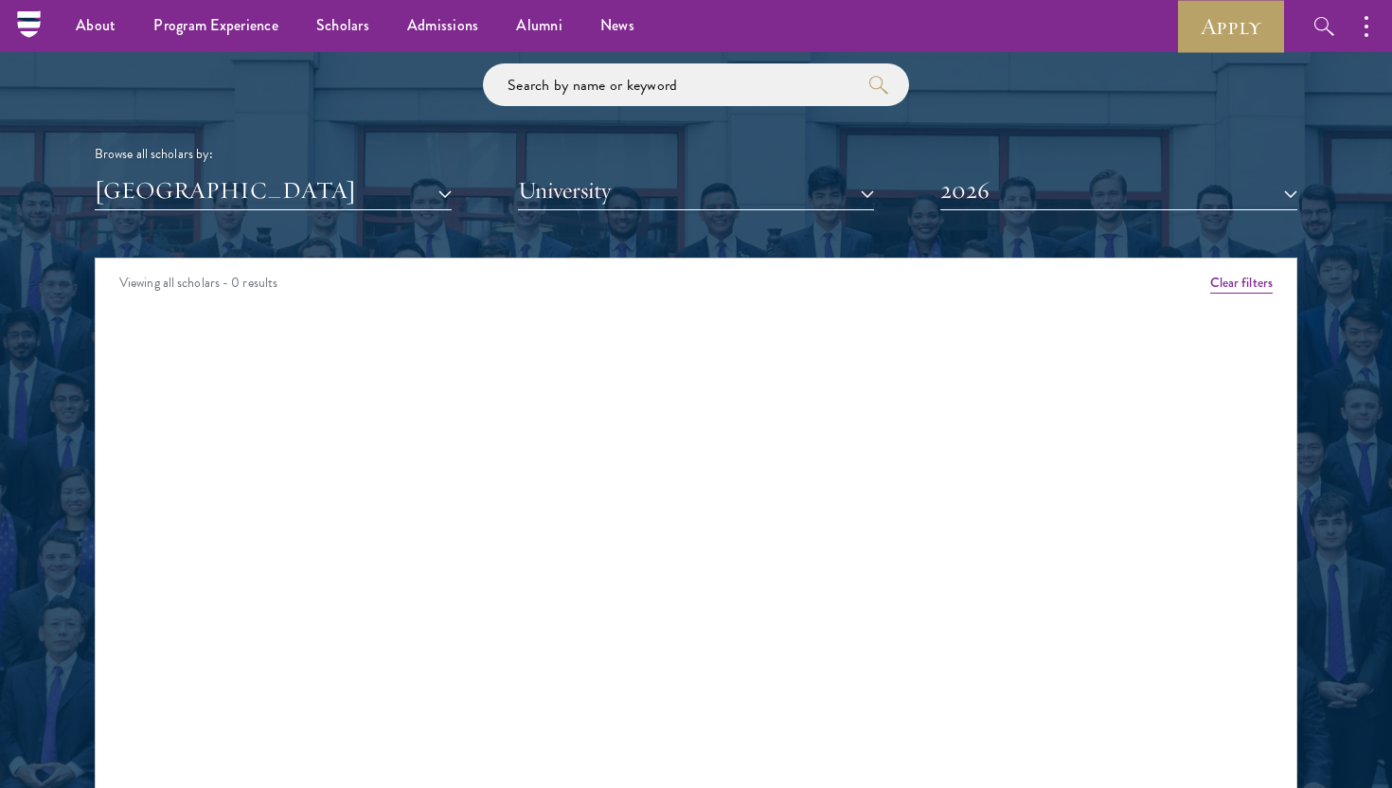
click at [257, 188] on button "[GEOGRAPHIC_DATA]" at bounding box center [273, 190] width 357 height 39
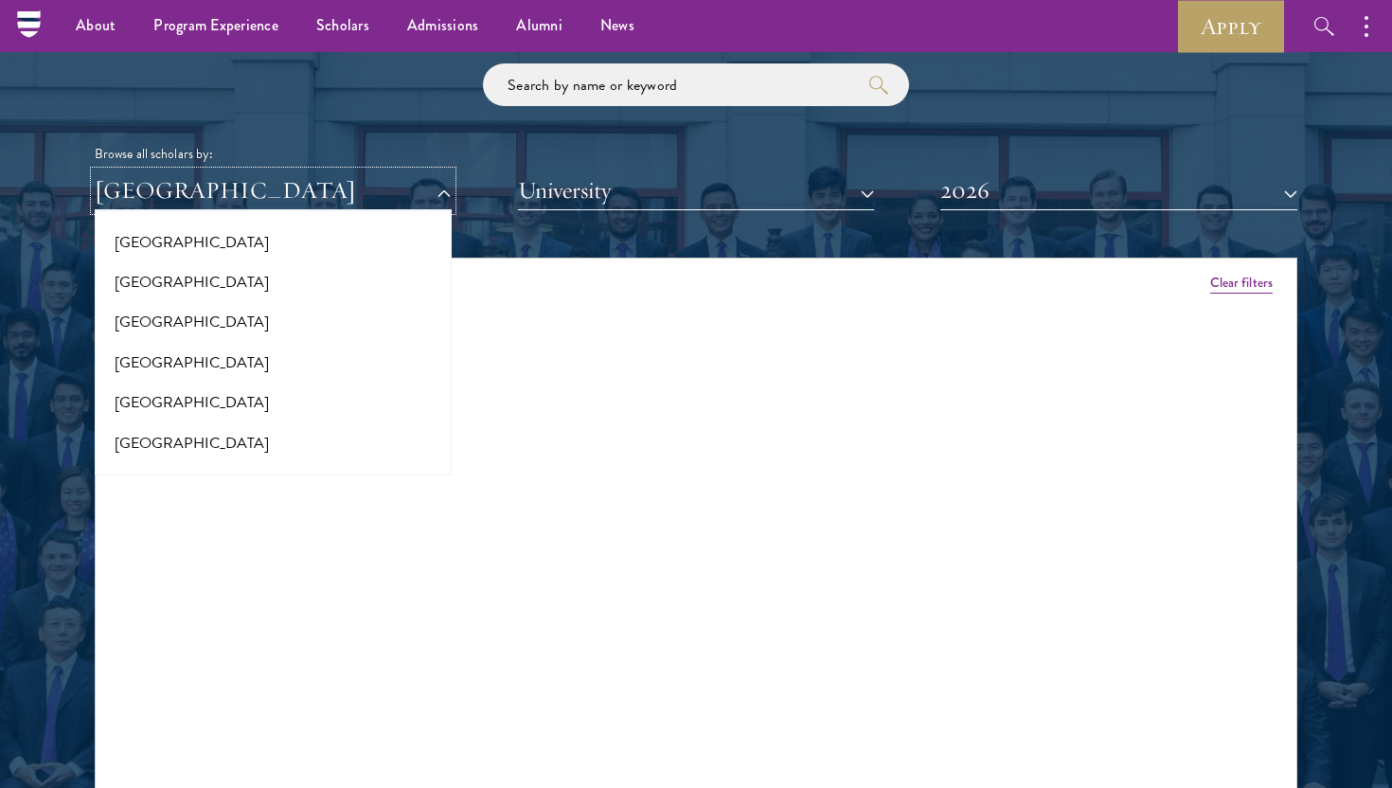
scroll to position [2690, 0]
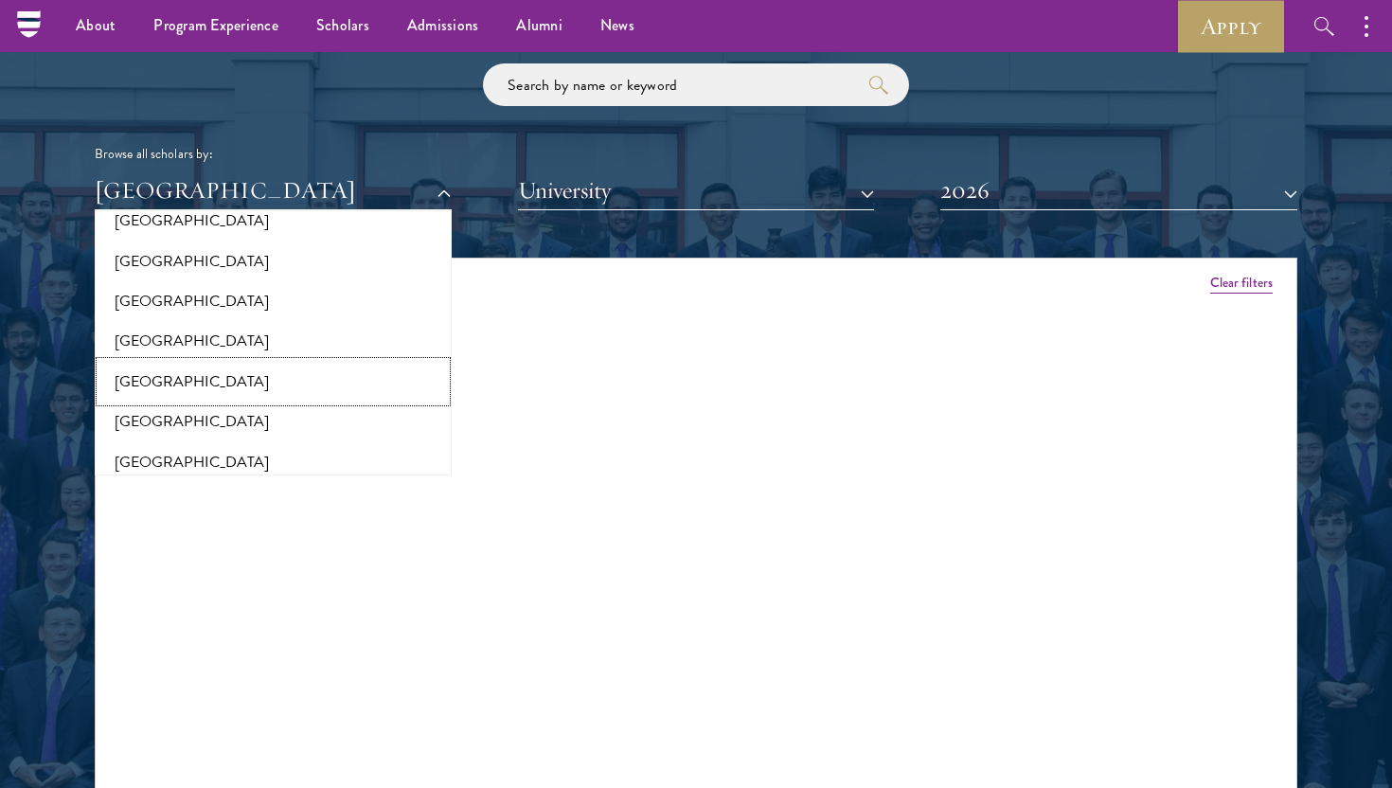
click at [169, 375] on button "[GEOGRAPHIC_DATA]" at bounding box center [273, 382] width 346 height 40
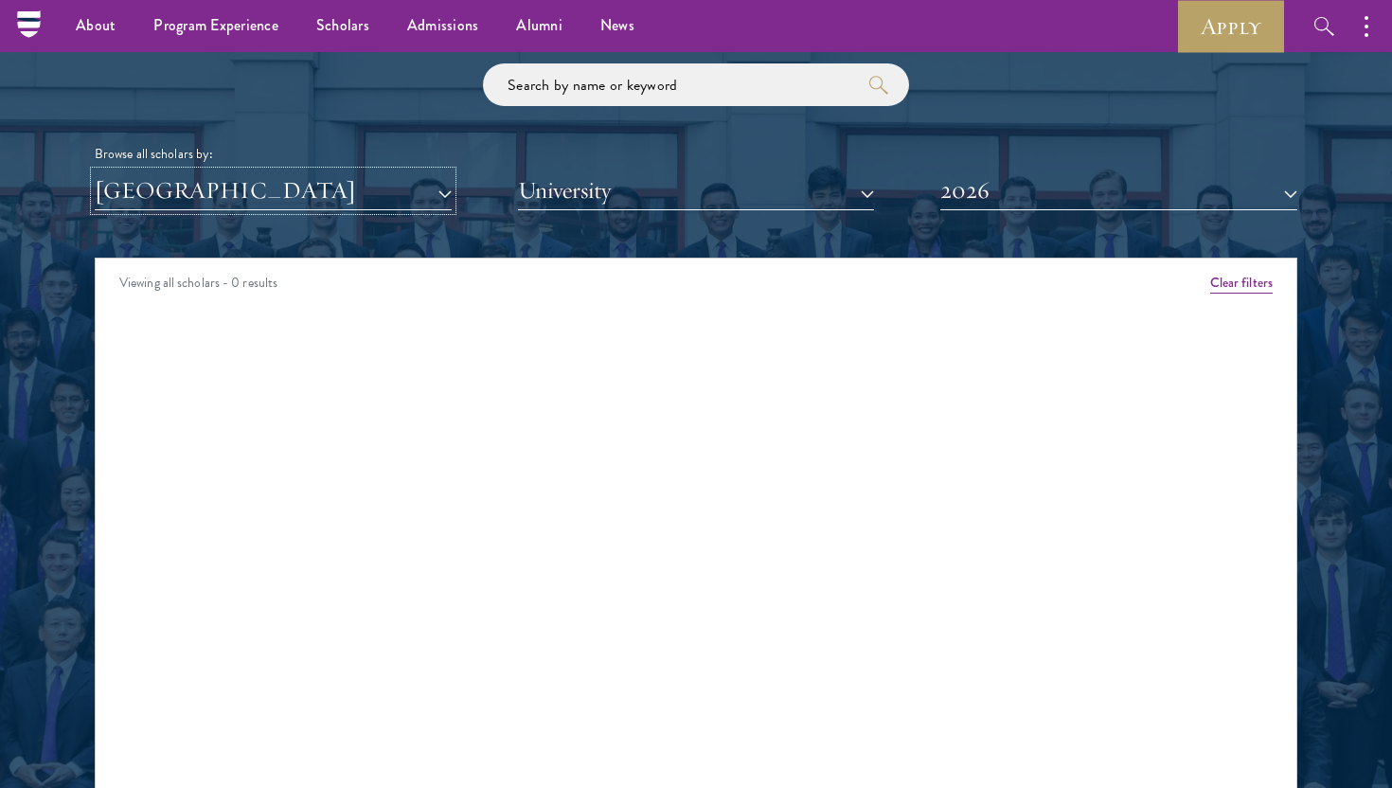
click at [201, 203] on button "[GEOGRAPHIC_DATA]" at bounding box center [273, 190] width 357 height 39
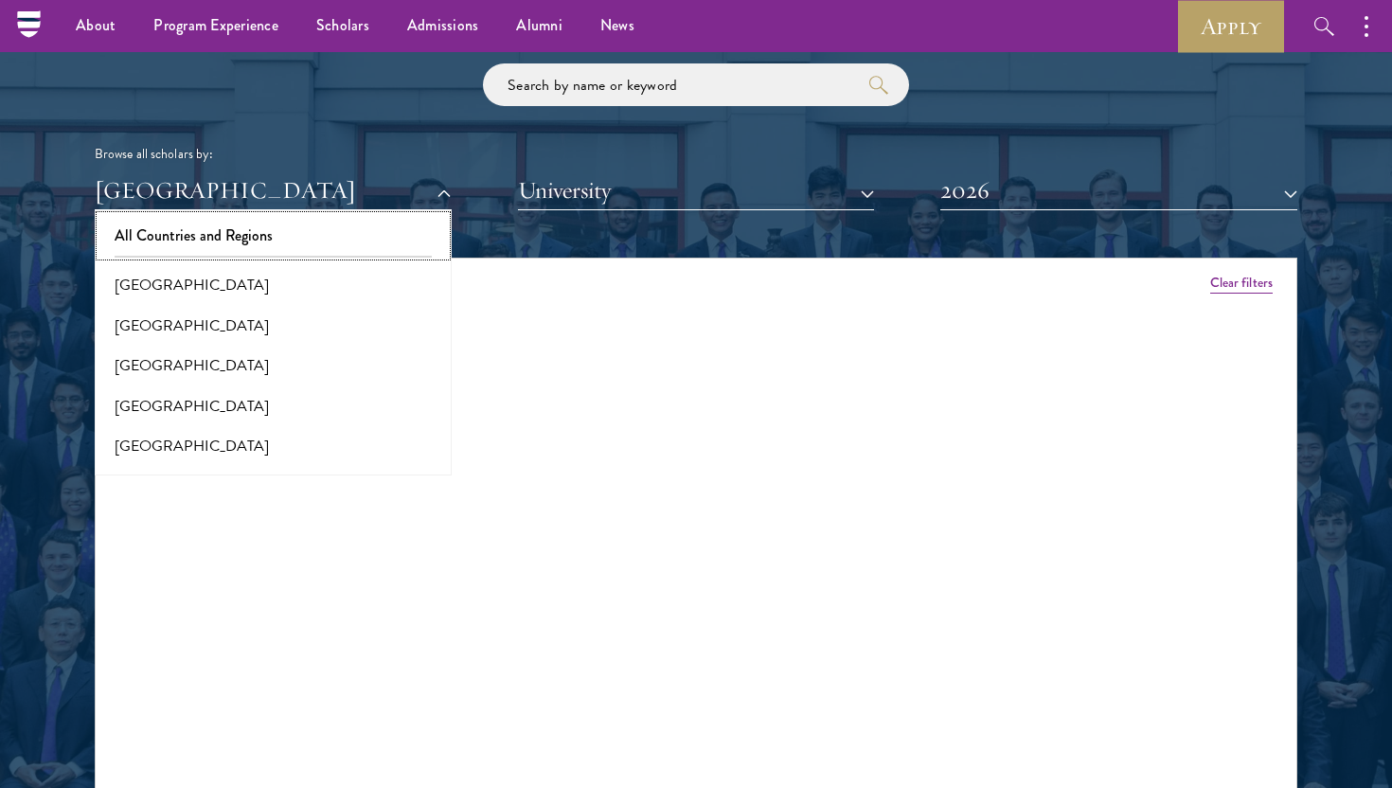
click at [219, 222] on button "All Countries and Regions" at bounding box center [273, 236] width 346 height 40
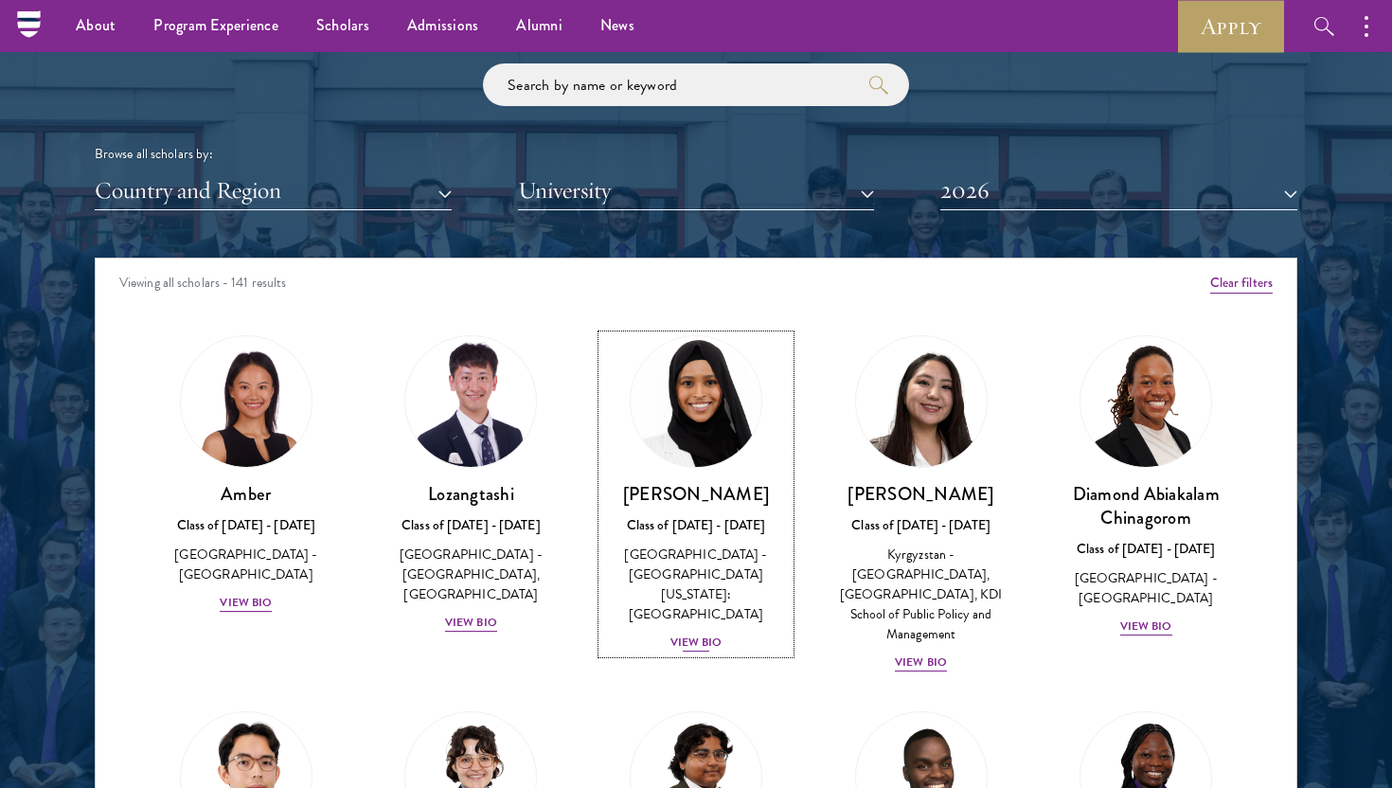
click at [720, 602] on div "[GEOGRAPHIC_DATA] - [GEOGRAPHIC_DATA][US_STATE]: [GEOGRAPHIC_DATA]" at bounding box center [695, 584] width 187 height 80
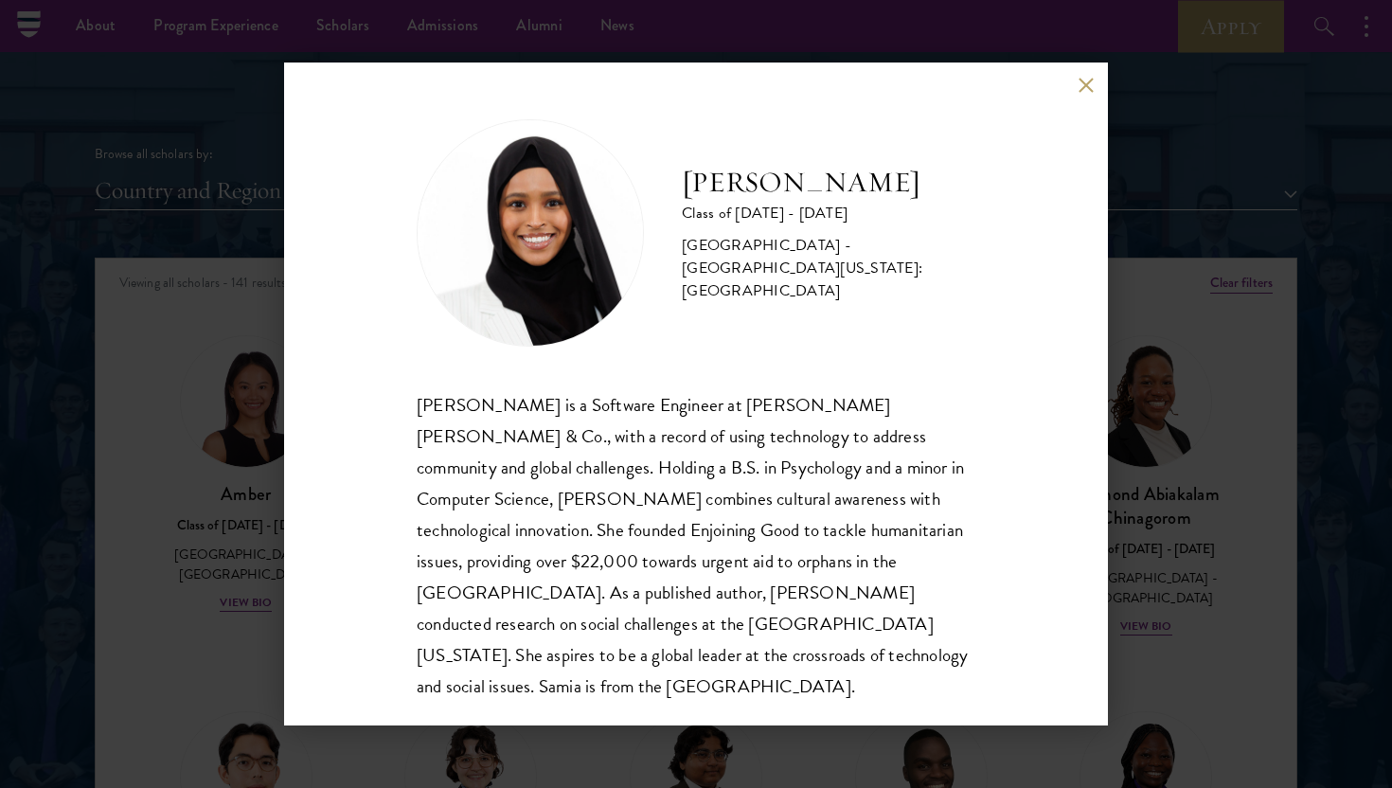
scroll to position [2, 0]
click at [1077, 80] on button at bounding box center [1085, 85] width 16 height 16
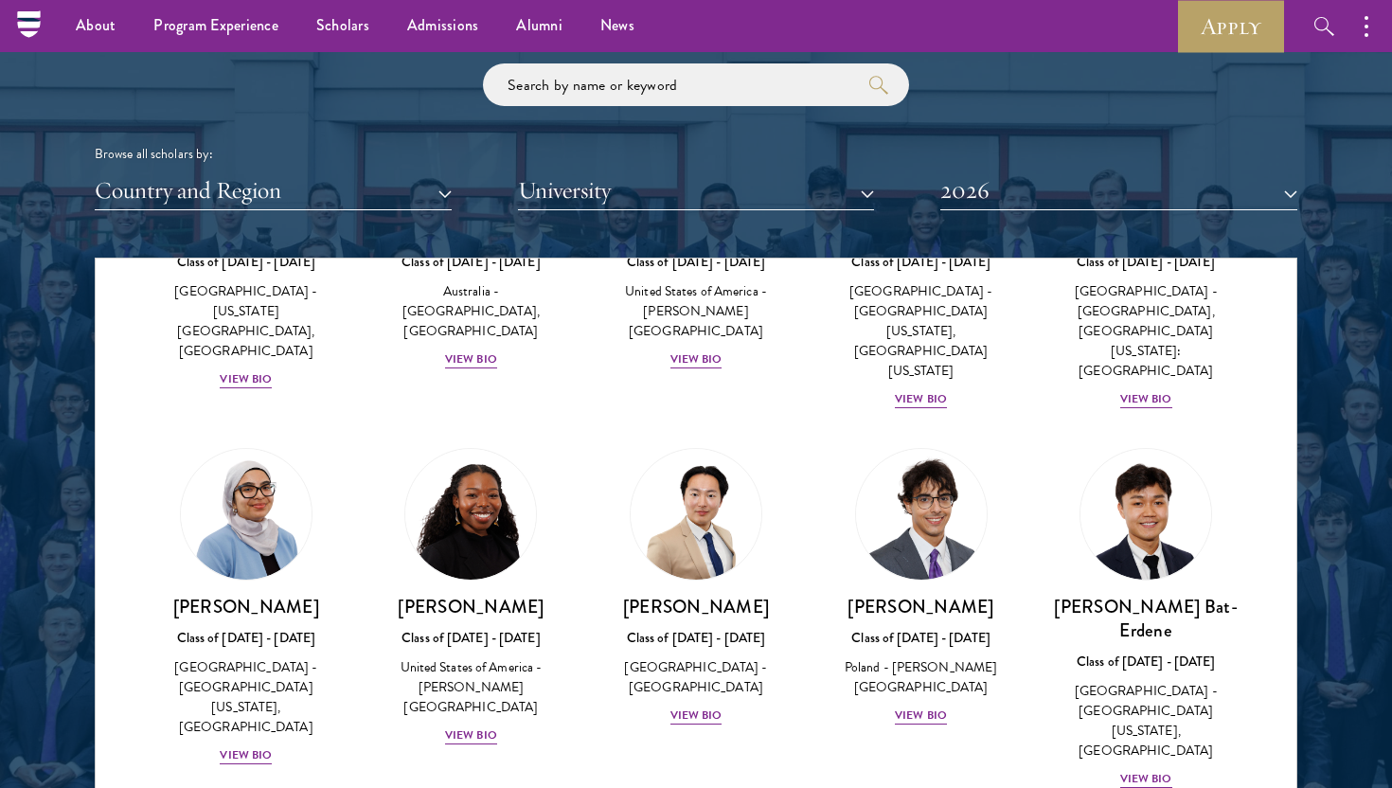
scroll to position [976, 0]
click at [221, 745] on div "View Bio" at bounding box center [246, 754] width 52 height 18
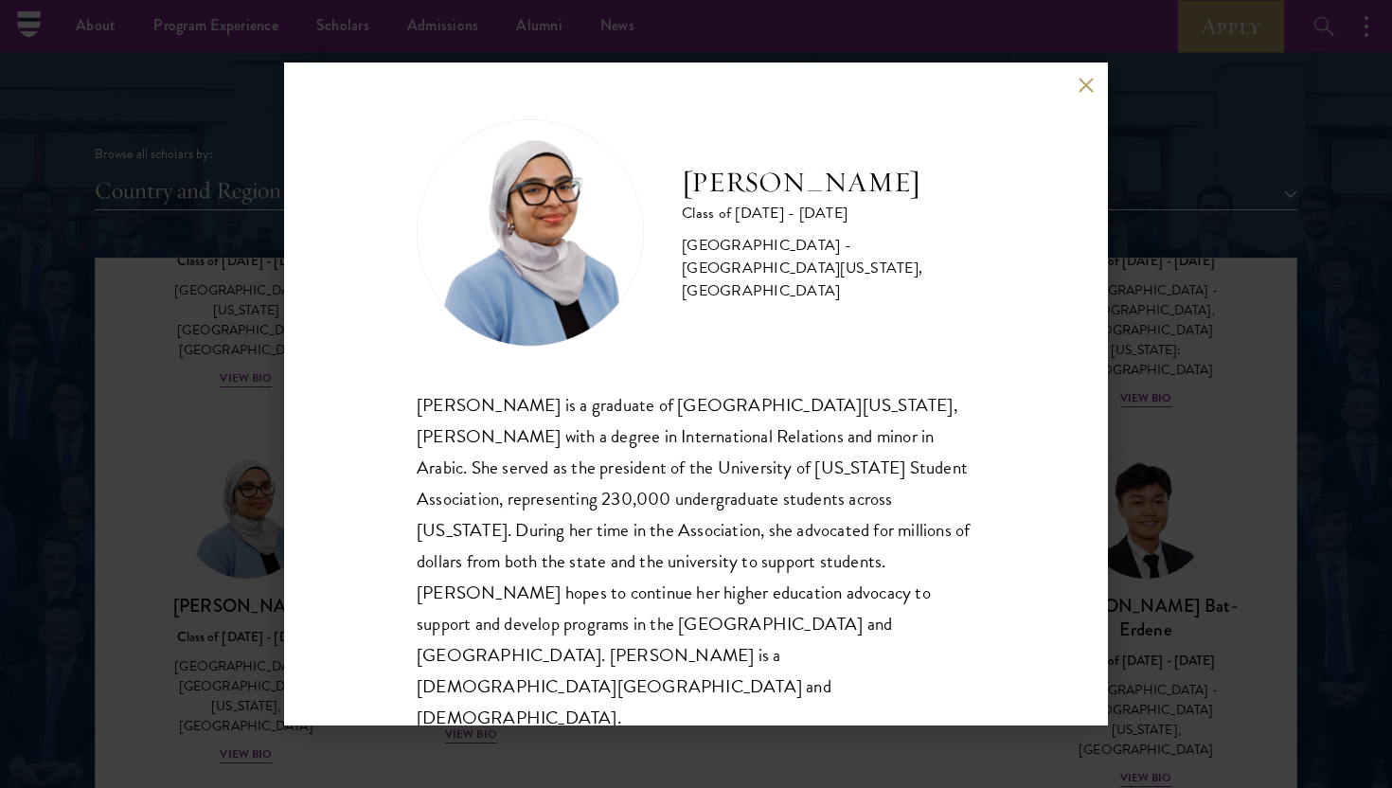
click at [170, 691] on div "[PERSON_NAME] Class of [DATE] - [DATE] [GEOGRAPHIC_DATA] - [GEOGRAPHIC_DATA][US…" at bounding box center [696, 394] width 1392 height 788
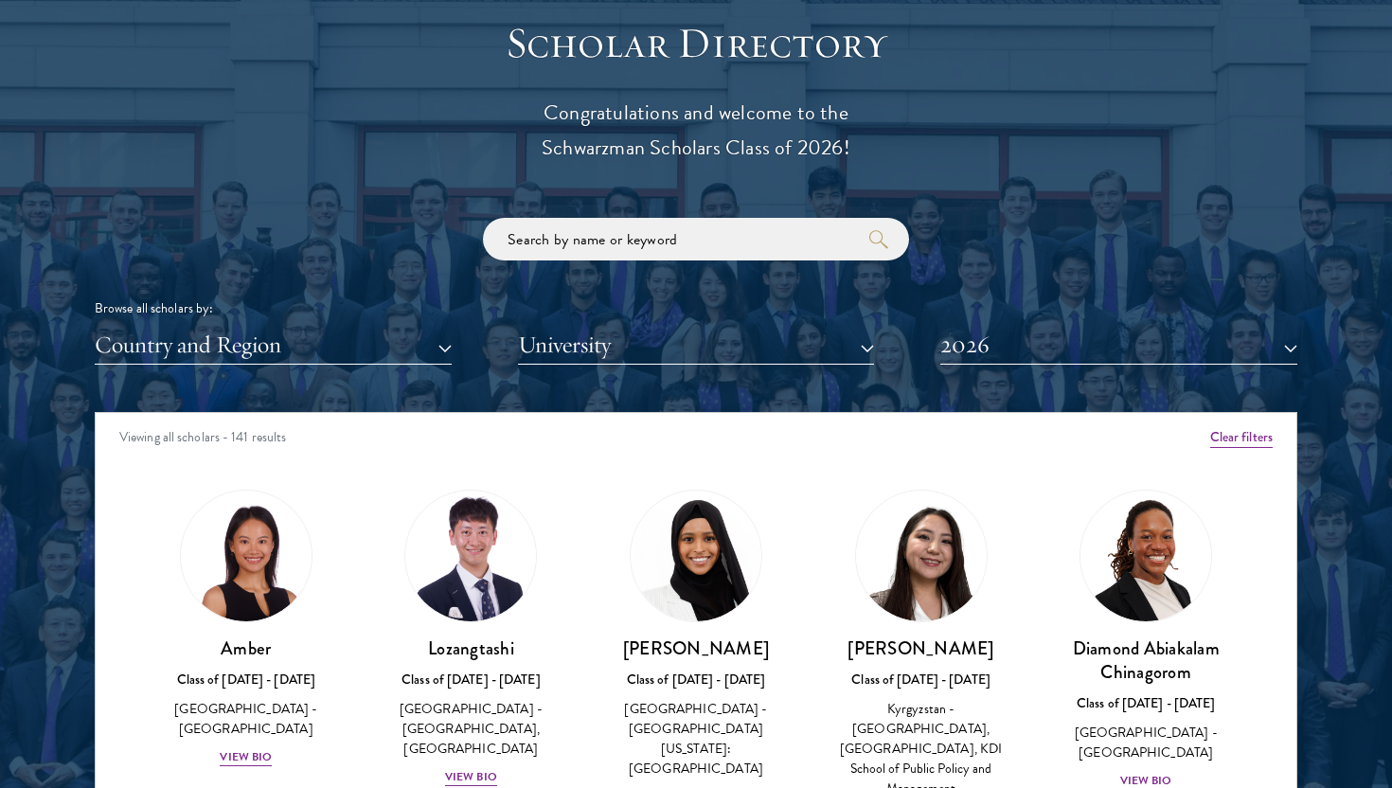
scroll to position [2146, 0]
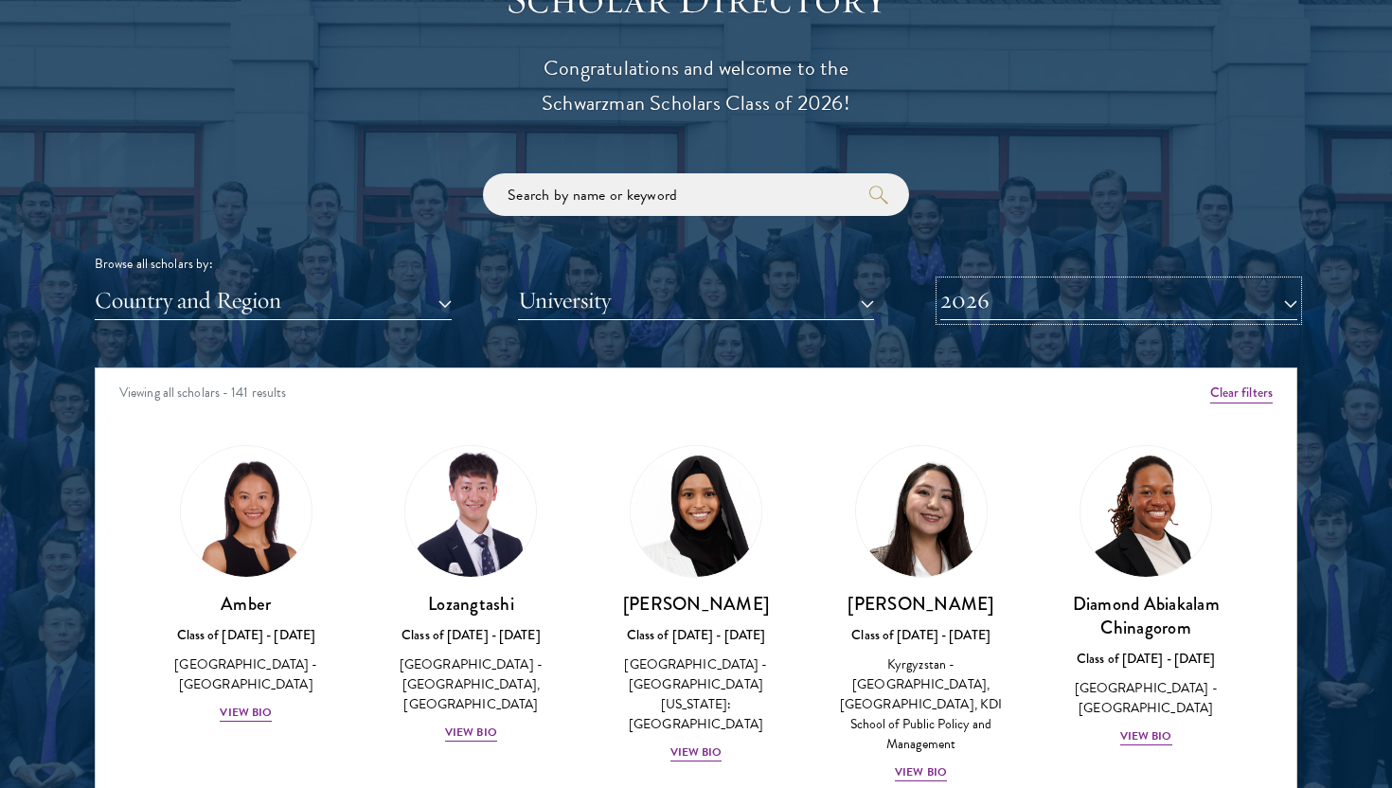
click at [1002, 310] on button "2026" at bounding box center [1118, 300] width 357 height 39
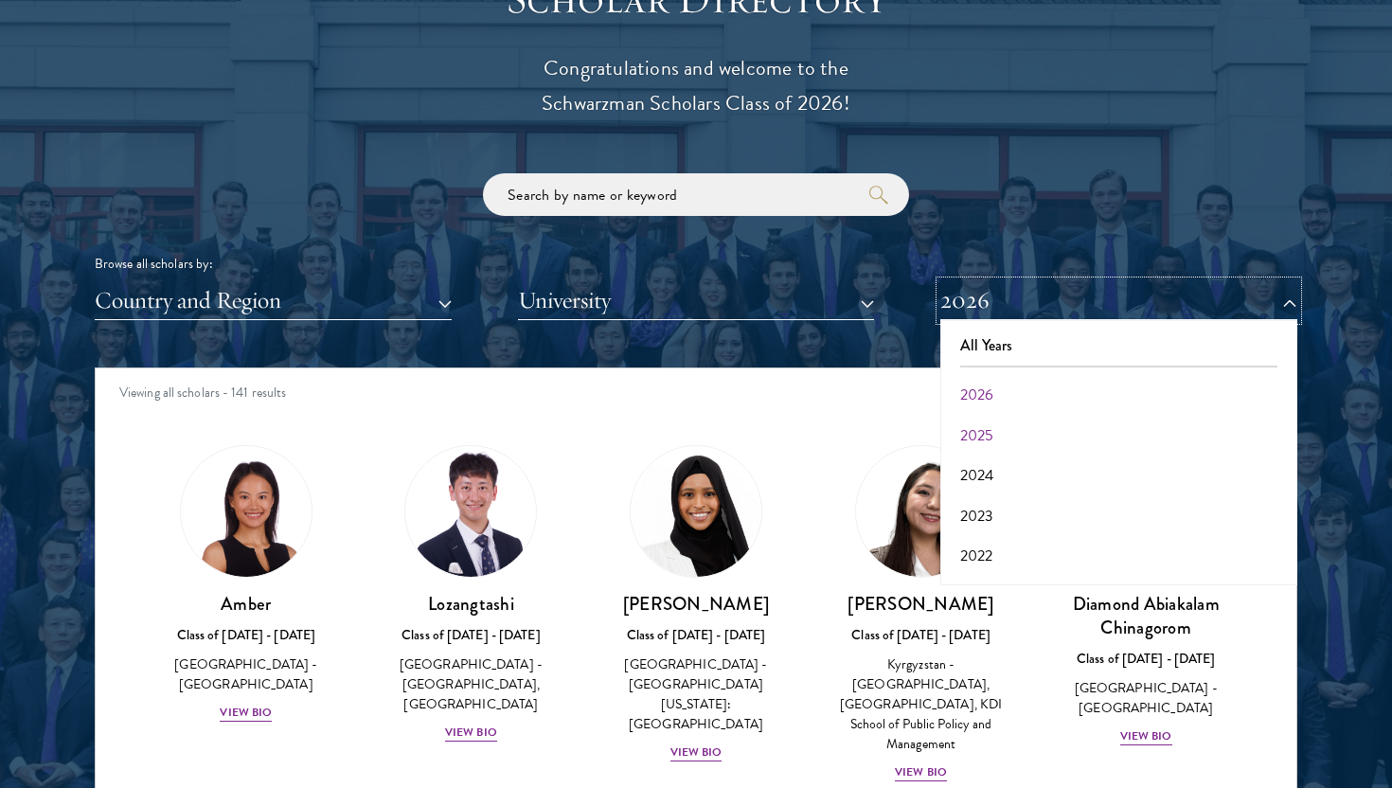
scroll to position [31, 0]
click at [1002, 402] on button "2025" at bounding box center [1119, 404] width 346 height 40
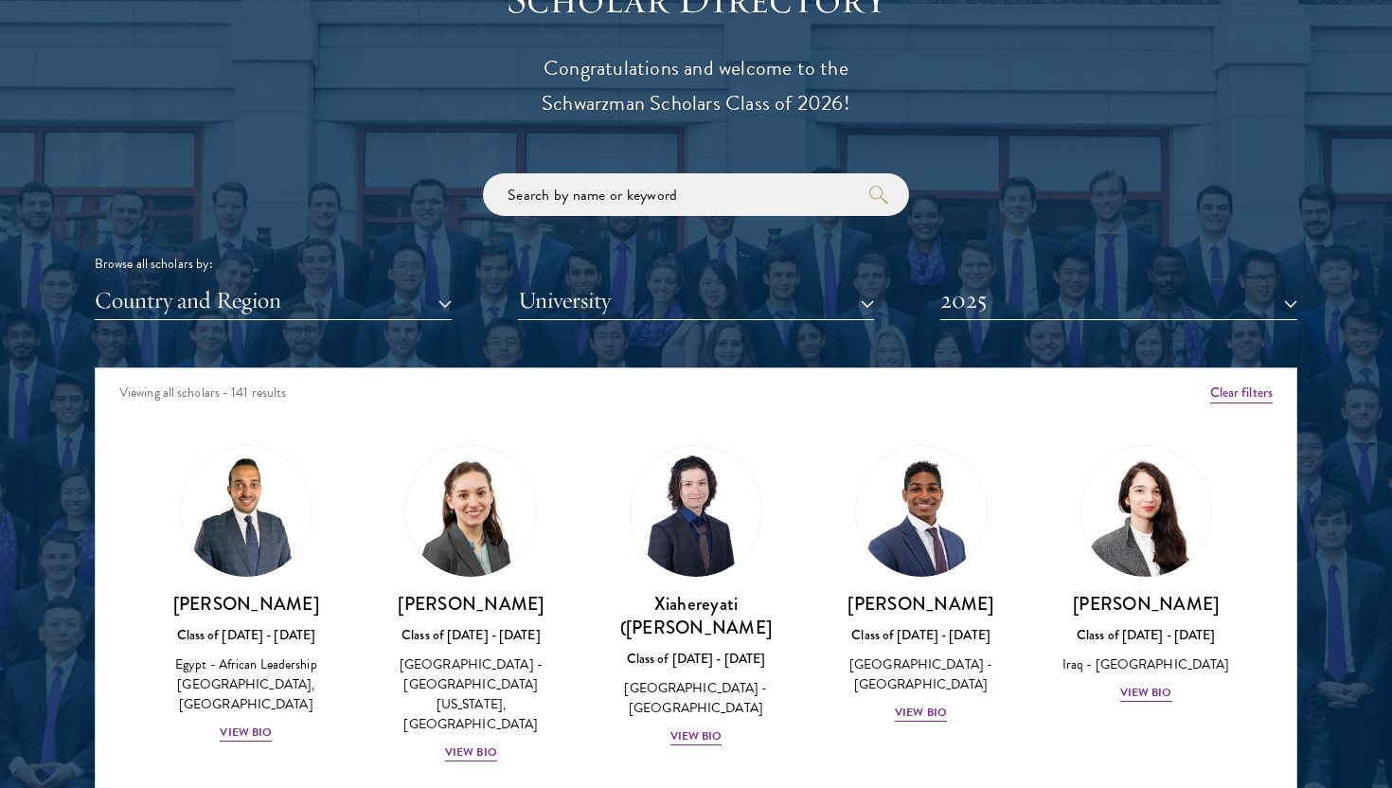
scroll to position [6, 0]
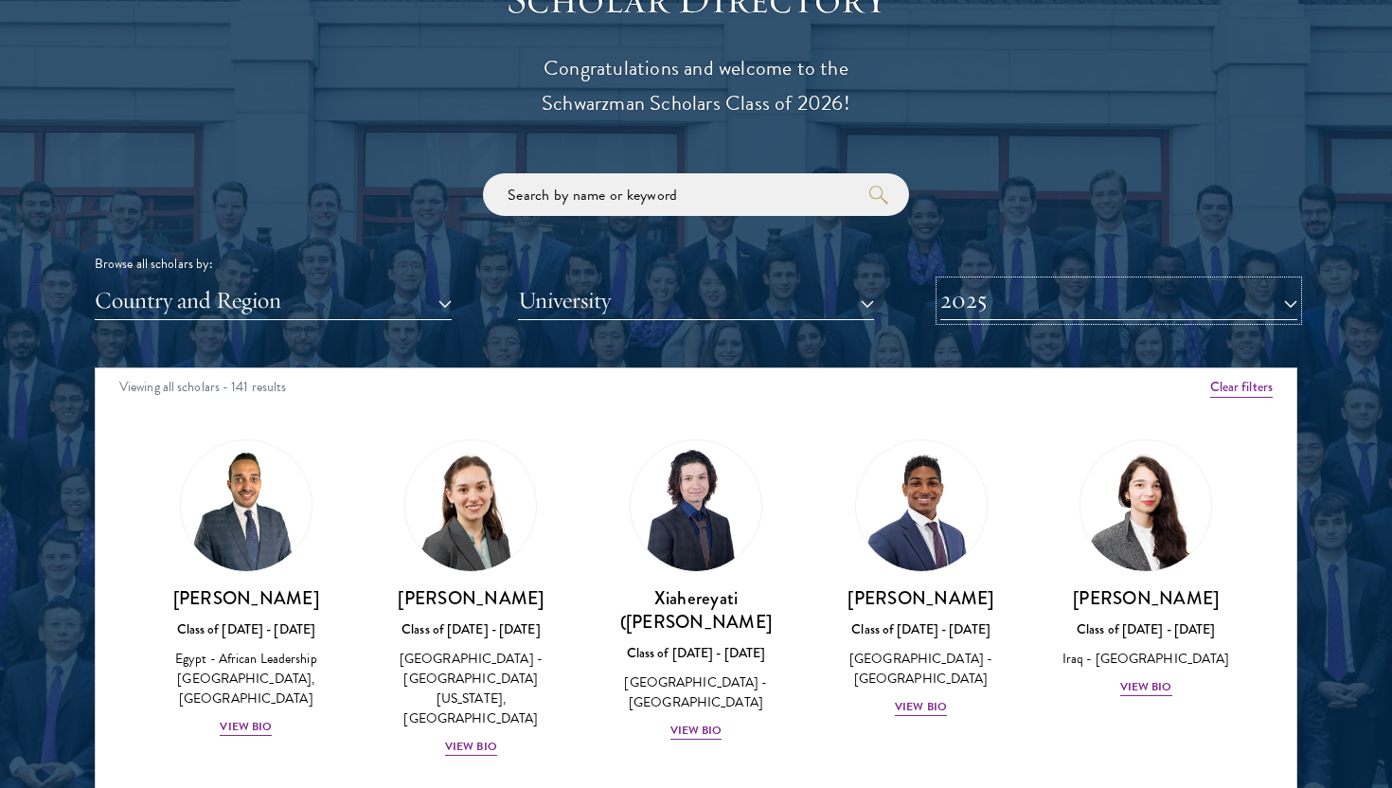
click at [988, 311] on button "2025" at bounding box center [1118, 300] width 357 height 39
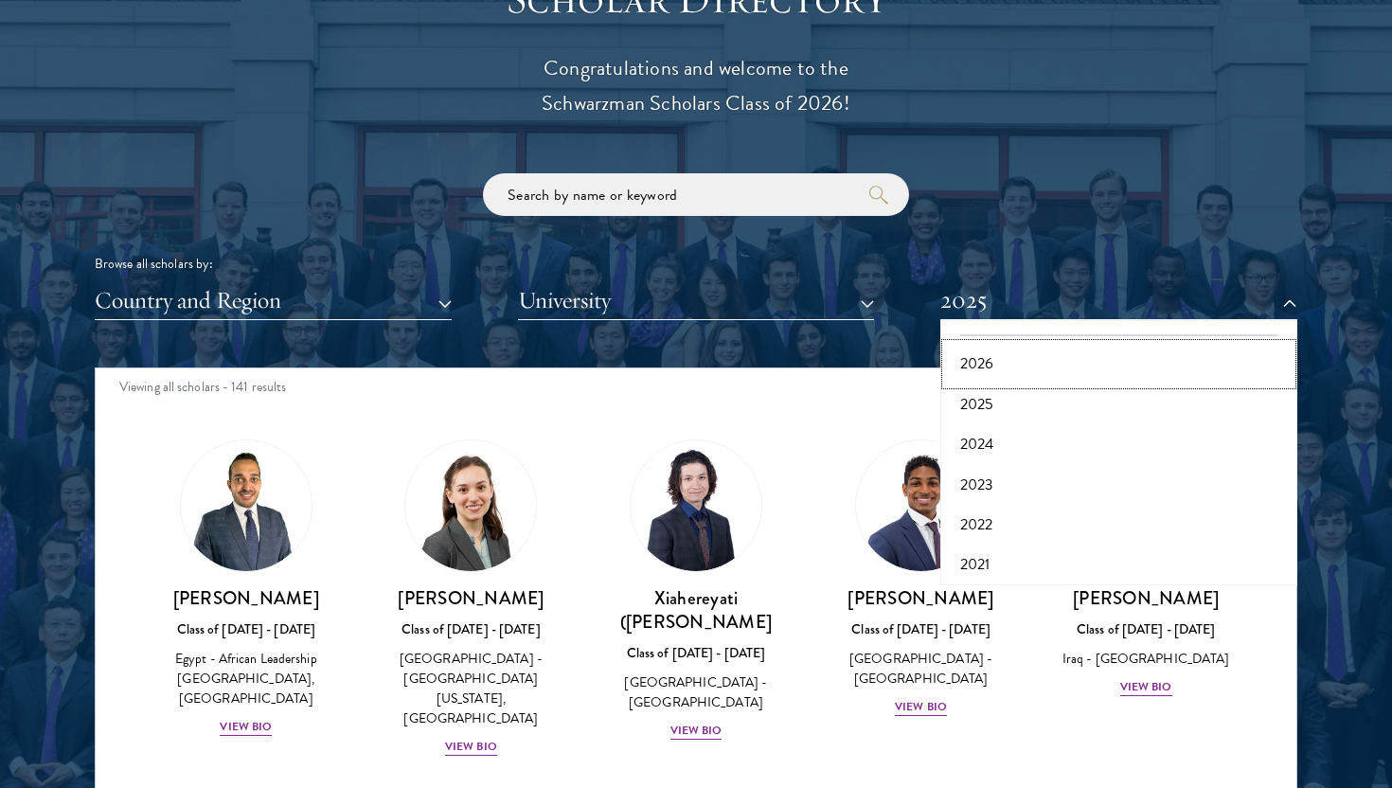
click at [981, 357] on button "2026" at bounding box center [1119, 364] width 346 height 40
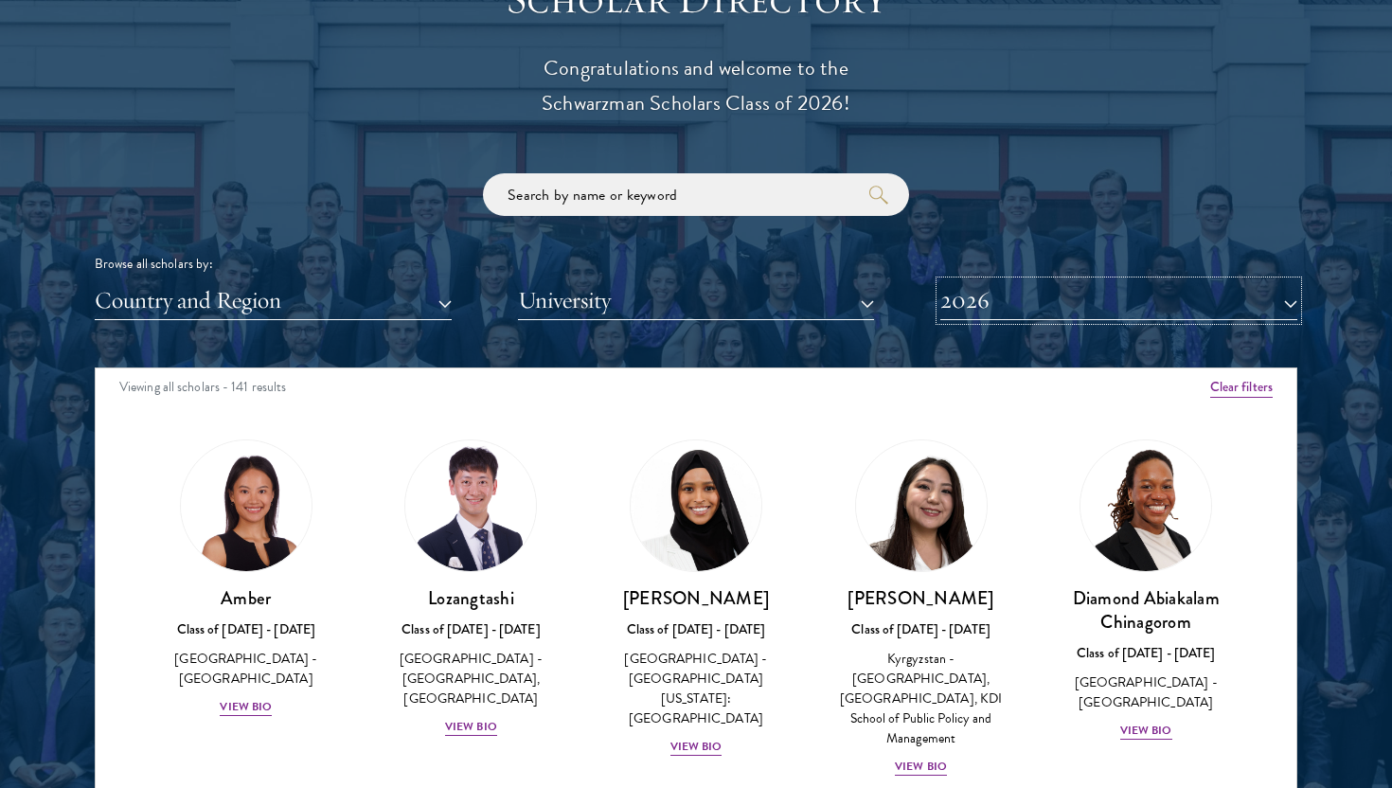
click at [1036, 295] on button "2026" at bounding box center [1118, 300] width 357 height 39
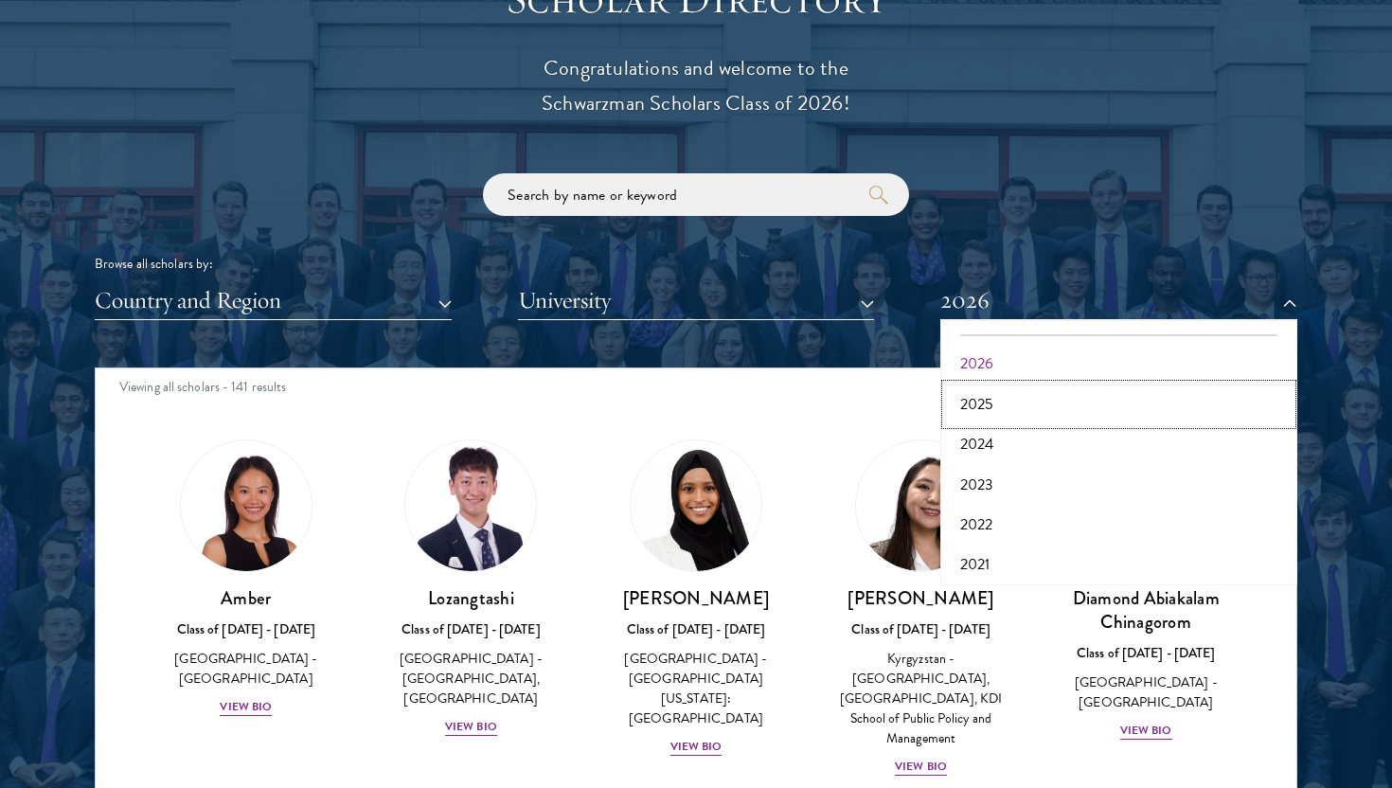
click at [1014, 391] on button "2025" at bounding box center [1119, 404] width 346 height 40
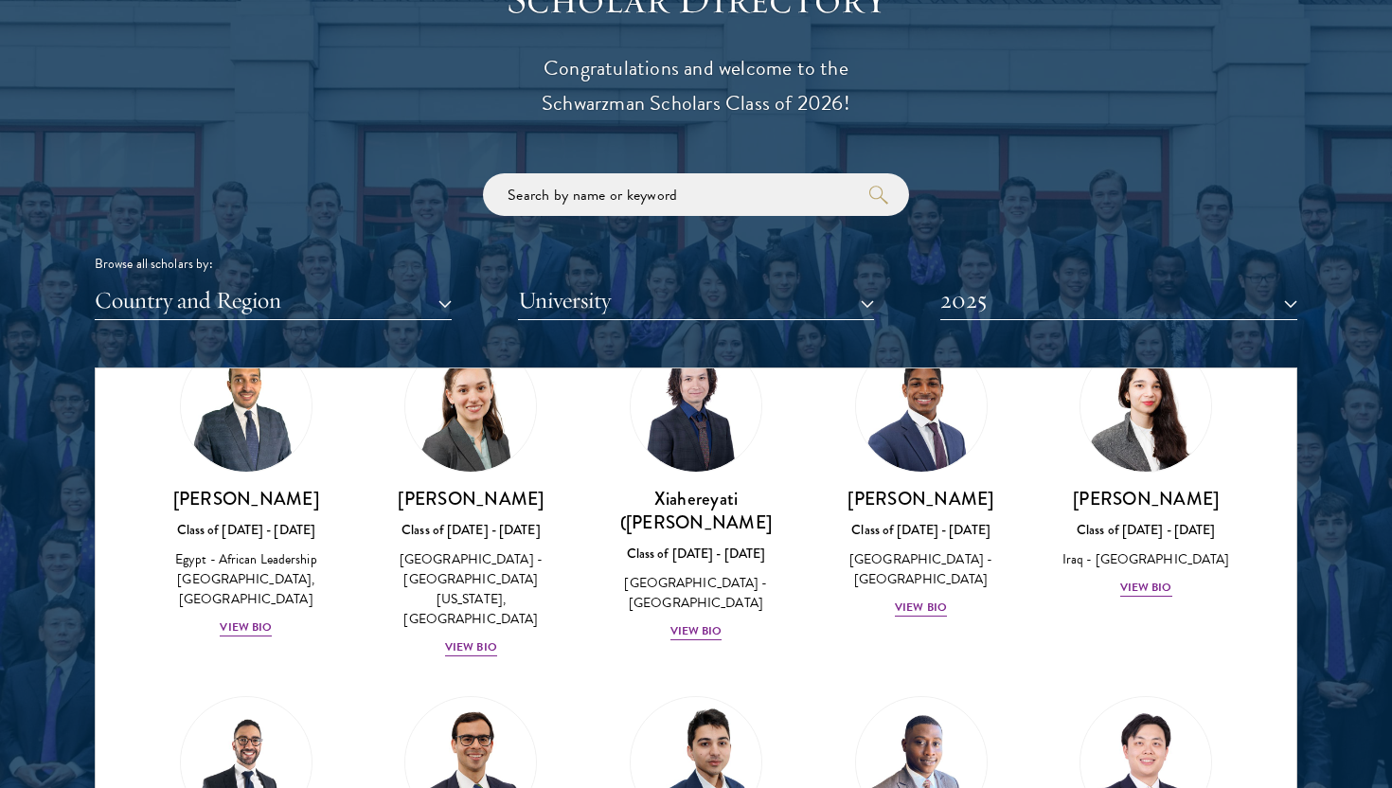
scroll to position [59, 0]
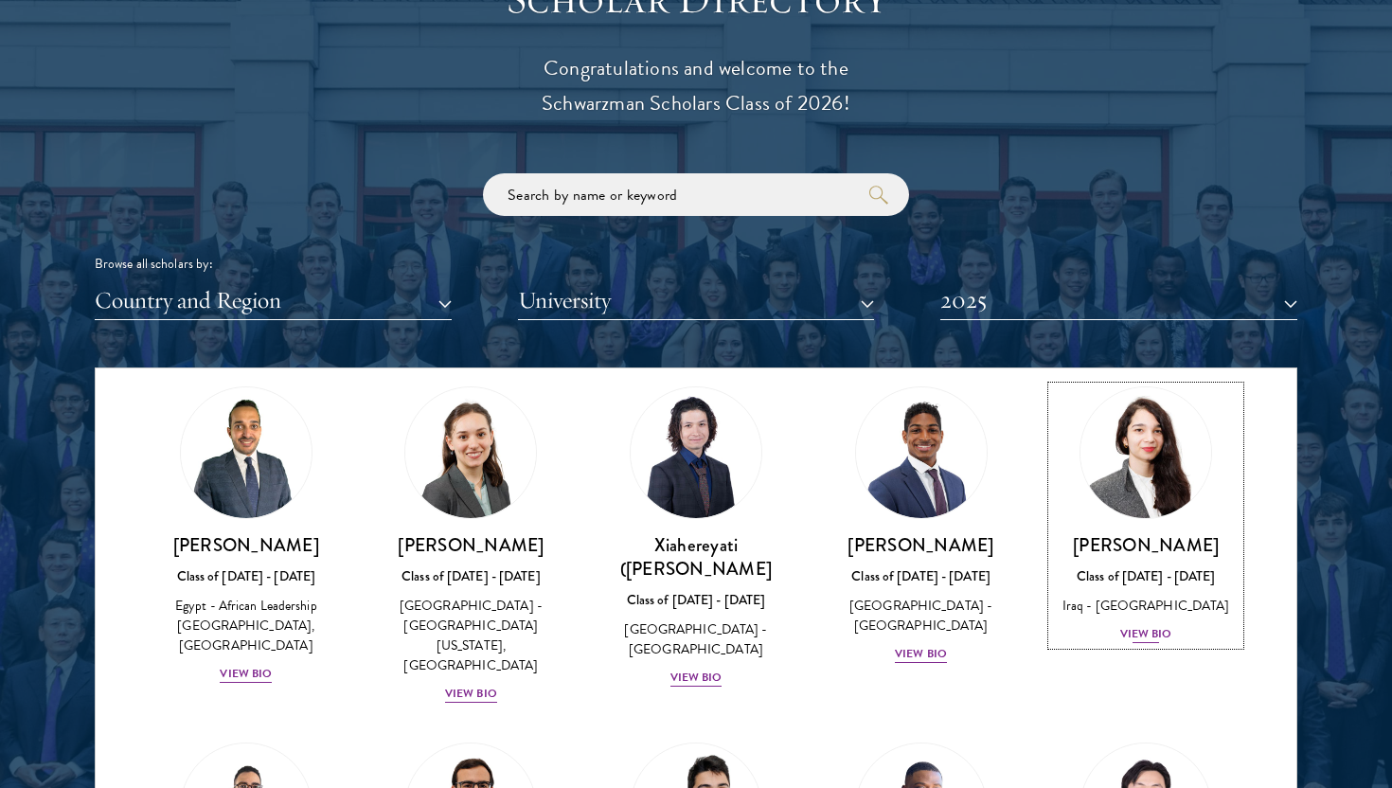
click at [1129, 639] on div "View Bio" at bounding box center [1146, 634] width 52 height 18
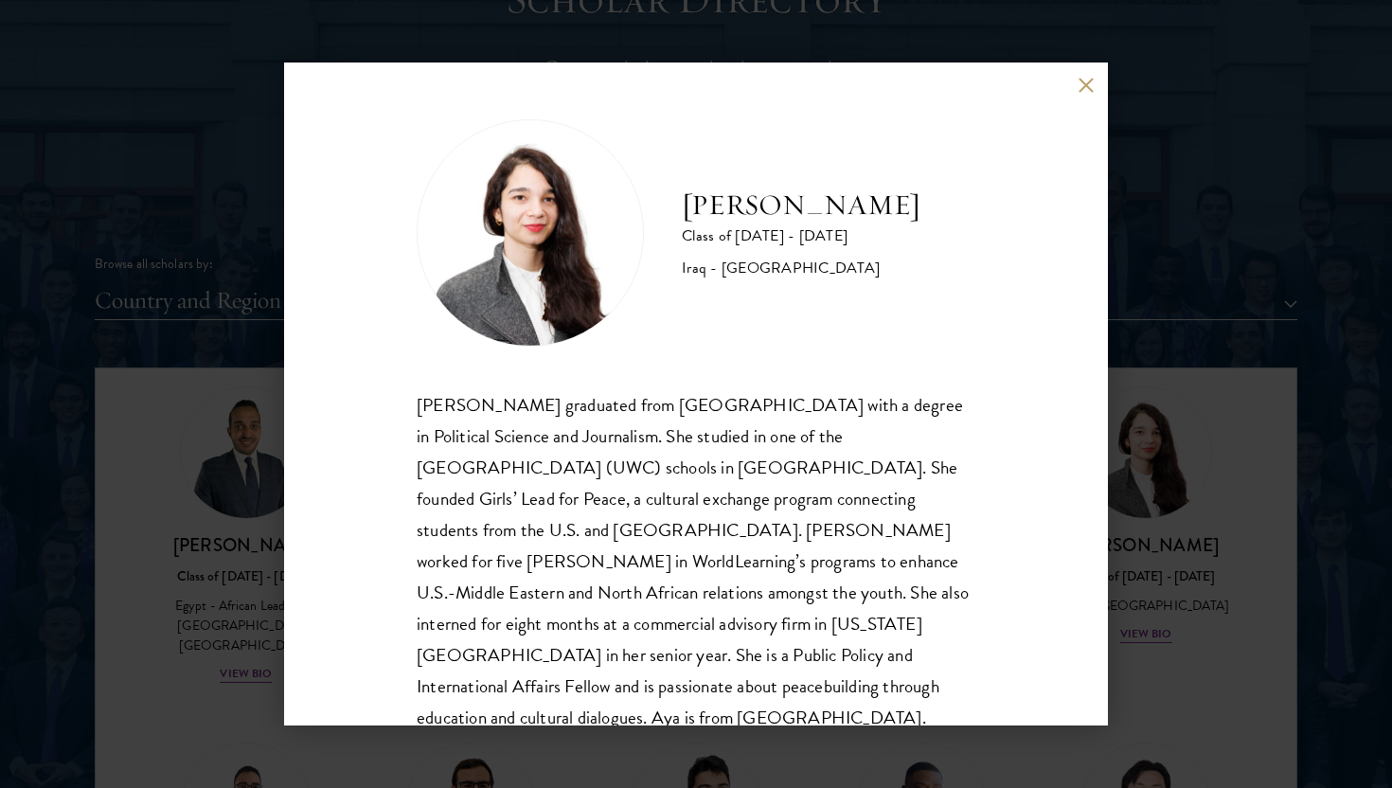
click at [1079, 74] on div "[PERSON_NAME] Class of [DATE] - [DATE] [GEOGRAPHIC_DATA] - [GEOGRAPHIC_DATA] [P…" at bounding box center [696, 393] width 824 height 663
click at [1083, 87] on button at bounding box center [1085, 85] width 16 height 16
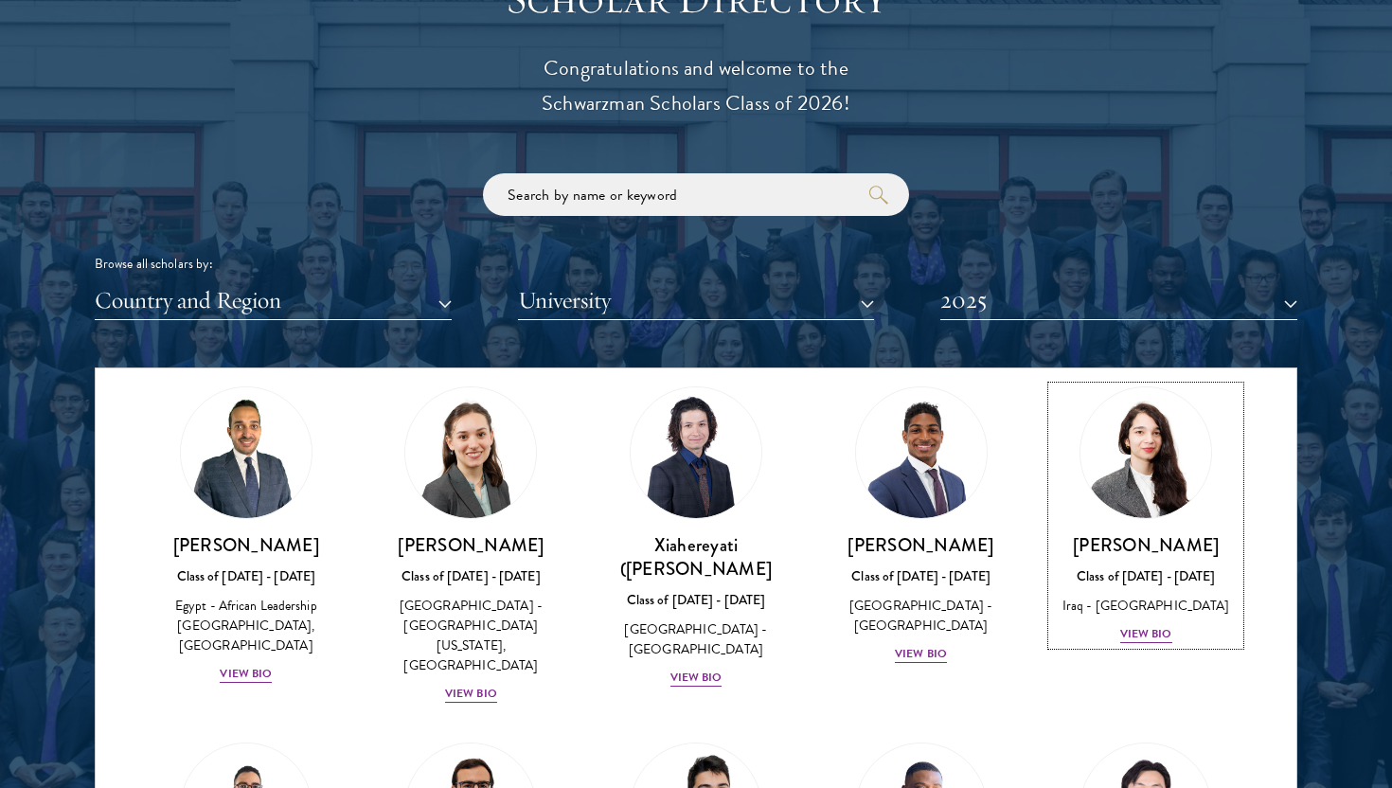
scroll to position [316, 0]
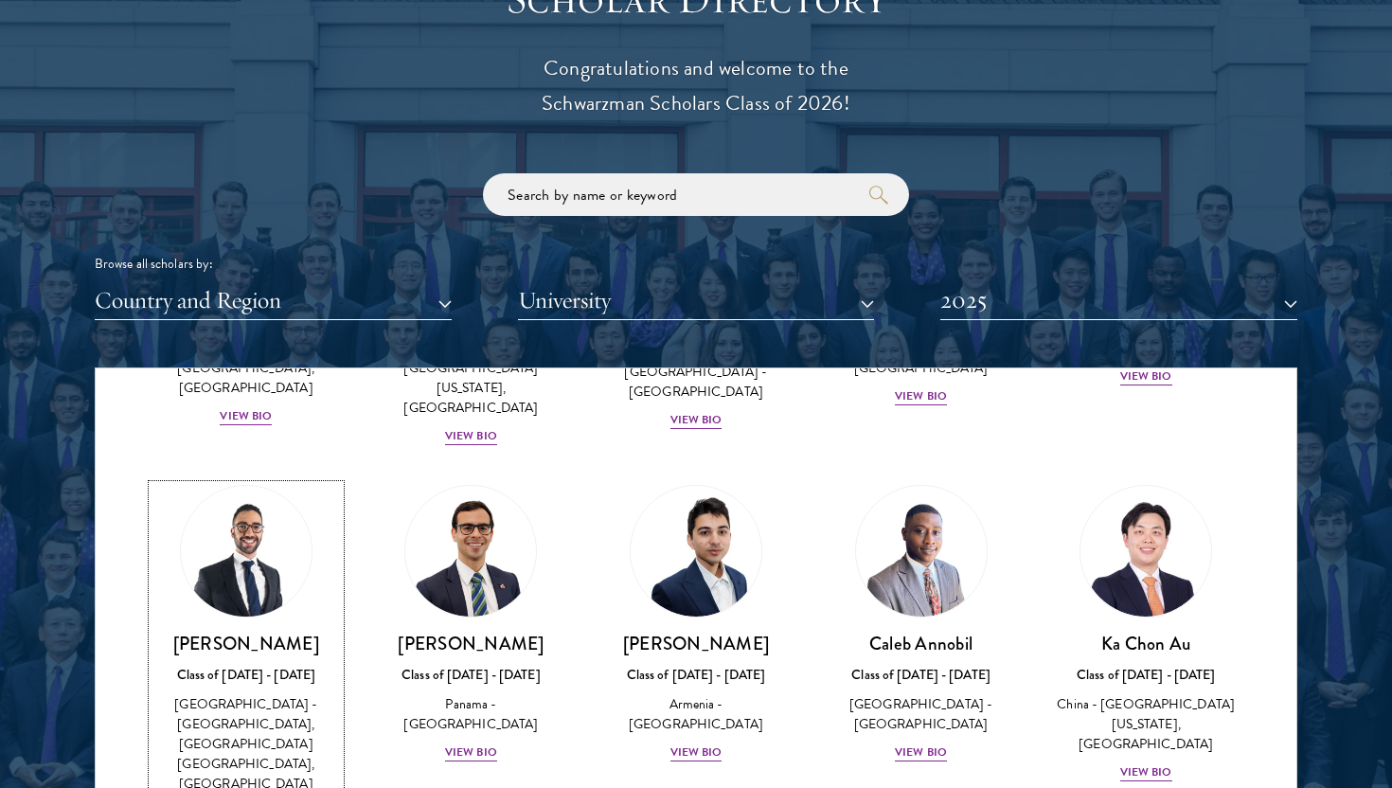
click at [238, 743] on div "[PERSON_NAME] Class of [DATE] - [DATE] [GEOGRAPHIC_DATA] - [GEOGRAPHIC_DATA], […" at bounding box center [245, 726] width 187 height 191
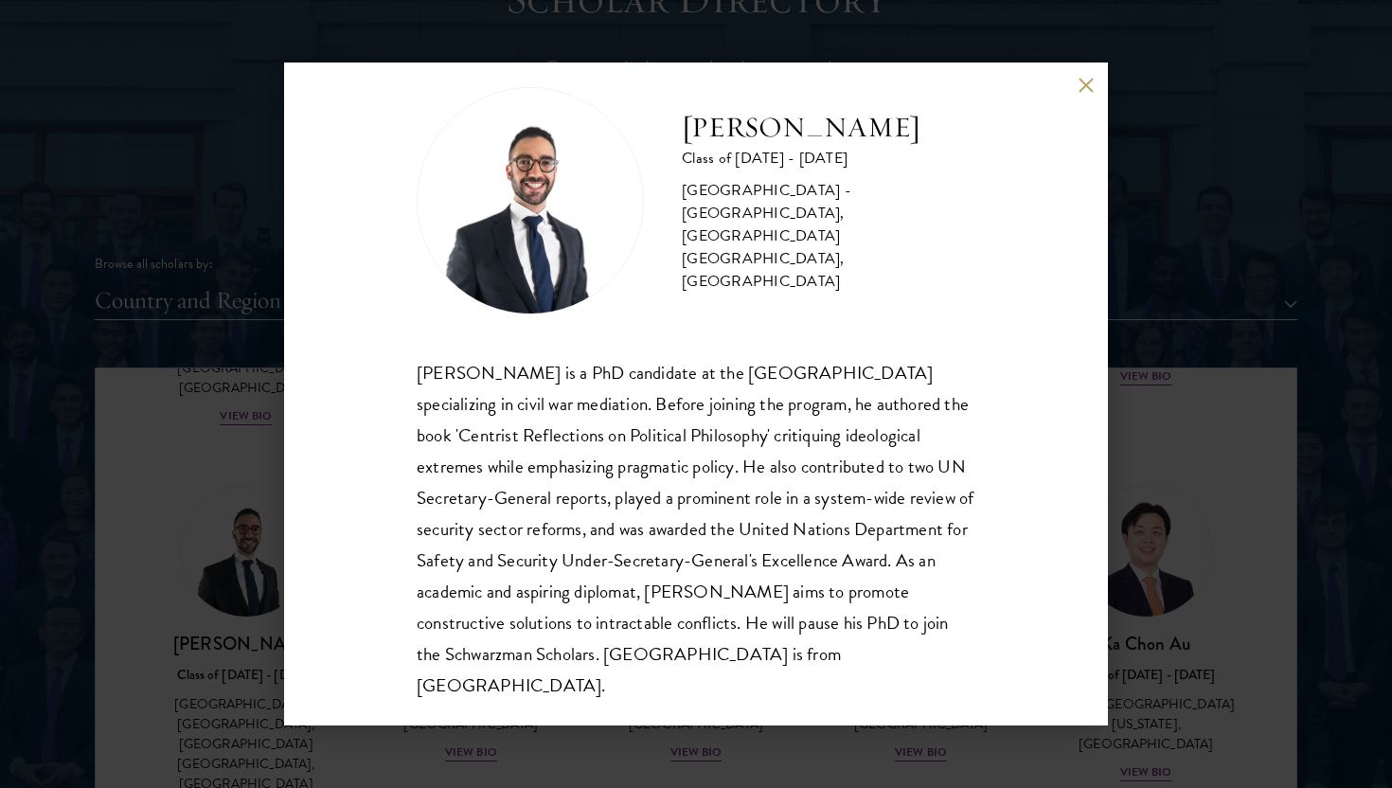
scroll to position [33, 0]
click at [1250, 212] on div "[PERSON_NAME] Class of [DATE] - [DATE] [GEOGRAPHIC_DATA] - [GEOGRAPHIC_DATA], […" at bounding box center [696, 394] width 1392 height 788
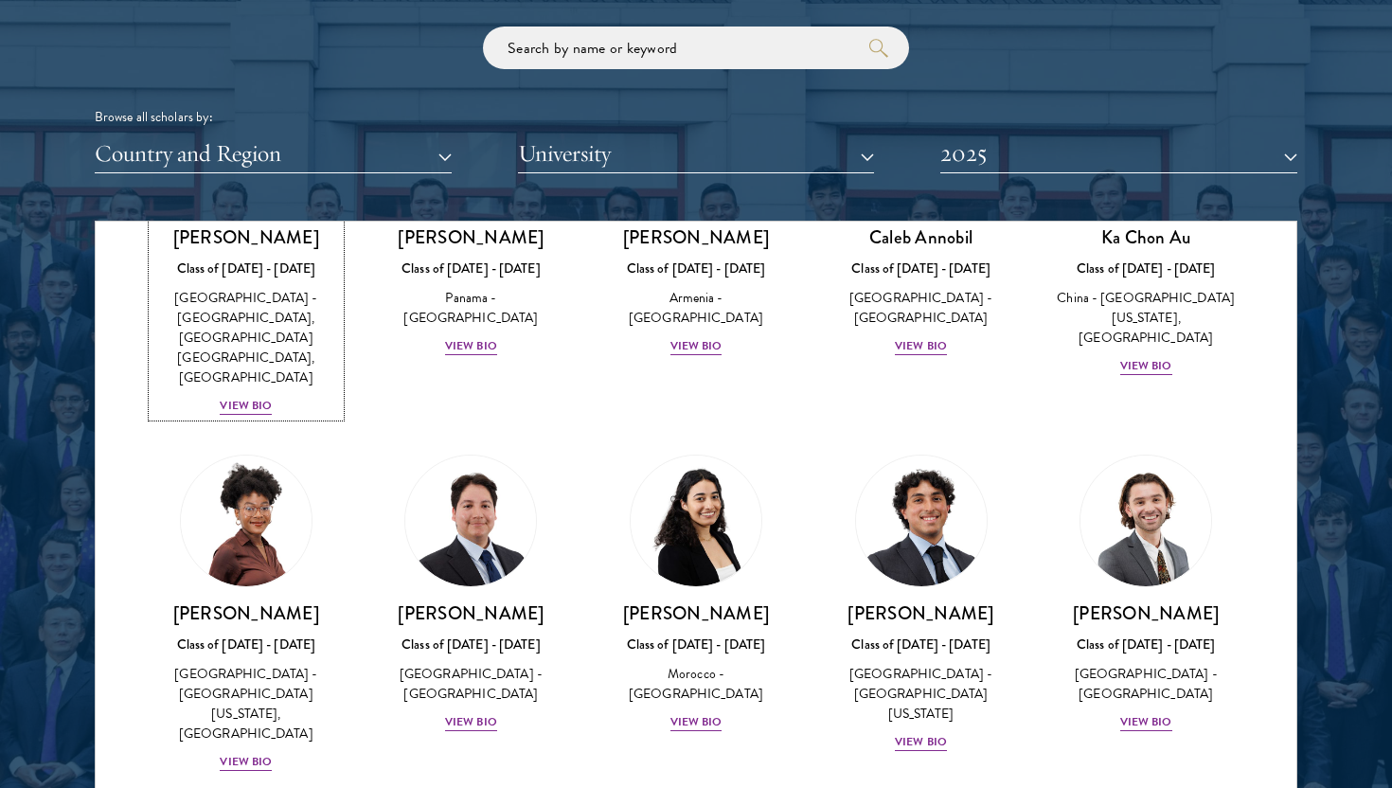
scroll to position [581, 0]
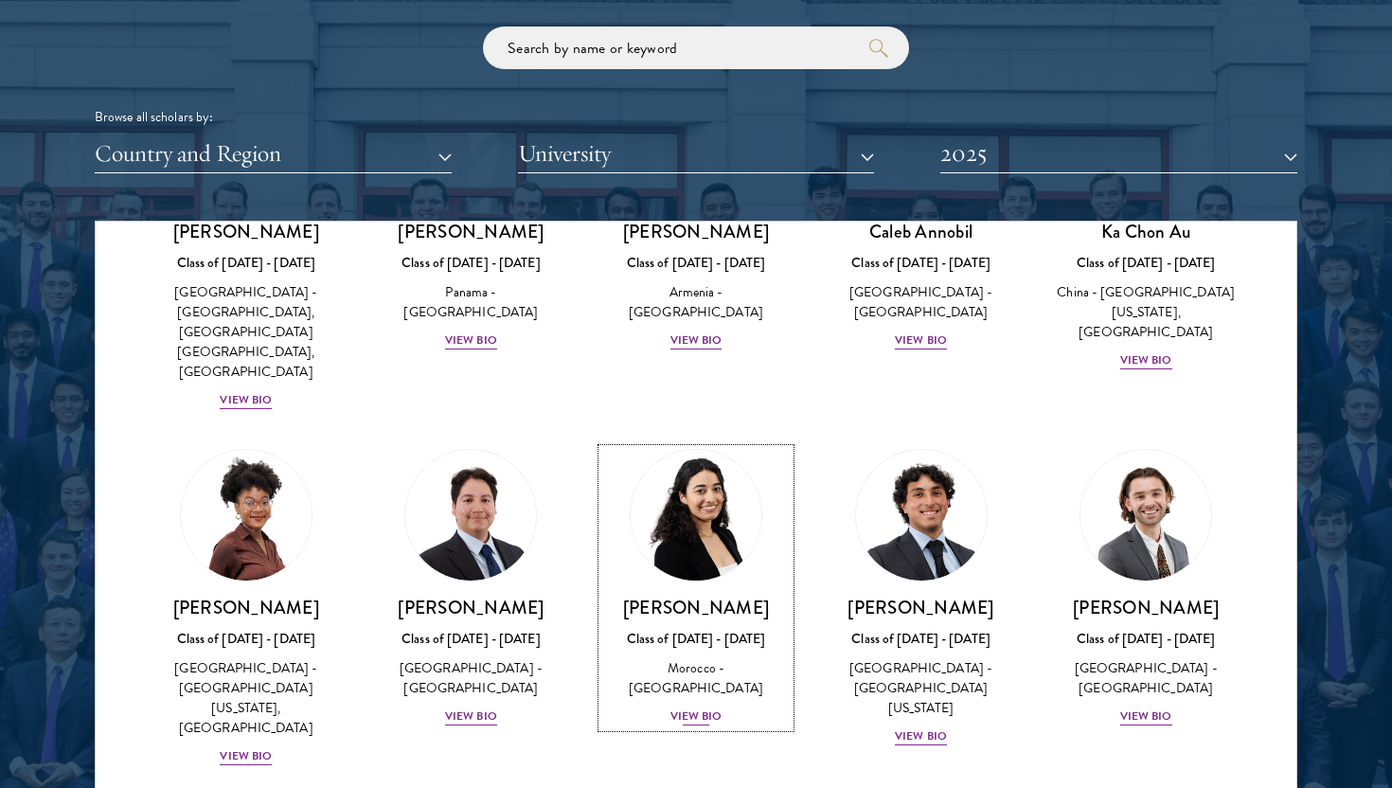
click at [718, 707] on div "View Bio" at bounding box center [696, 716] width 52 height 18
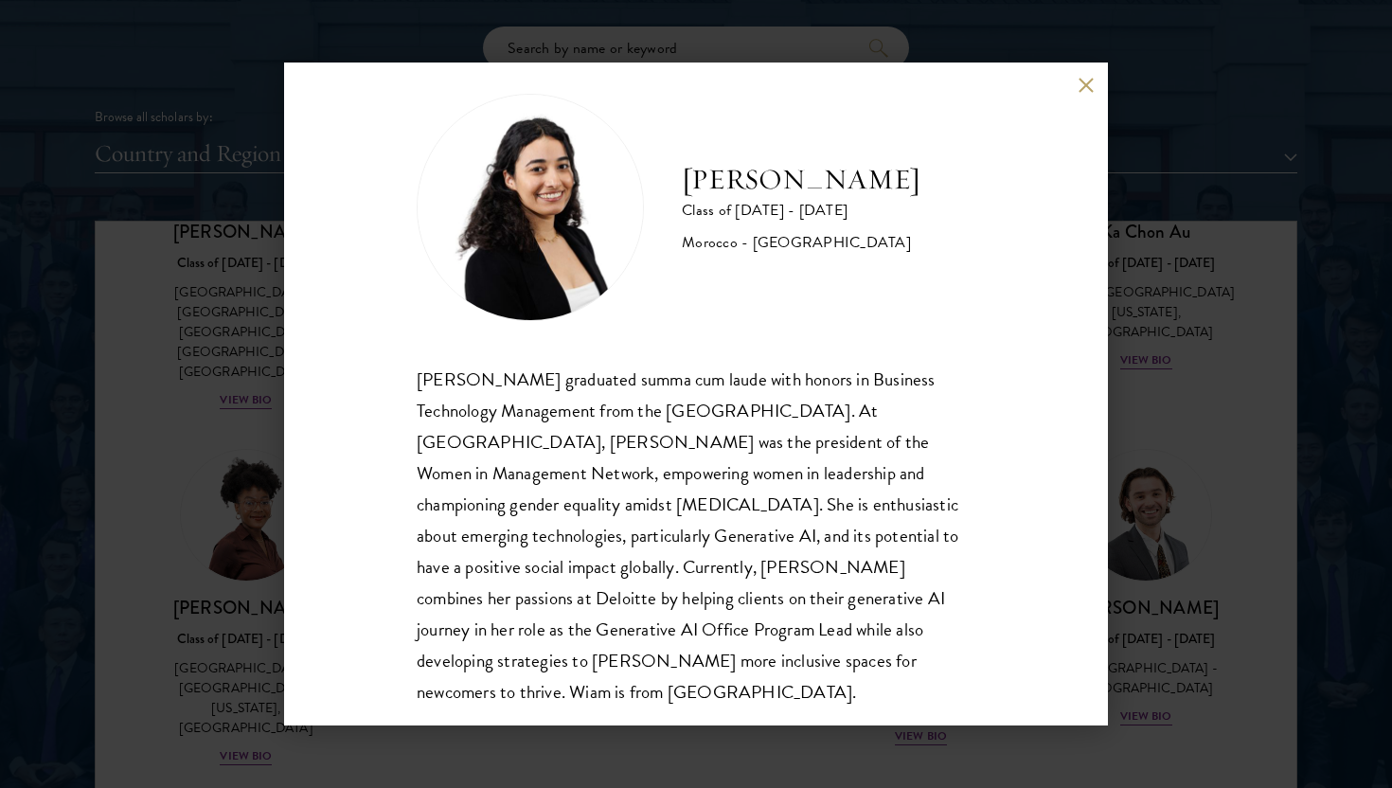
scroll to position [27, 0]
click at [1312, 402] on div "[PERSON_NAME] Class of [DATE] - [DATE] [GEOGRAPHIC_DATA] - [GEOGRAPHIC_DATA] [P…" at bounding box center [696, 394] width 1392 height 788
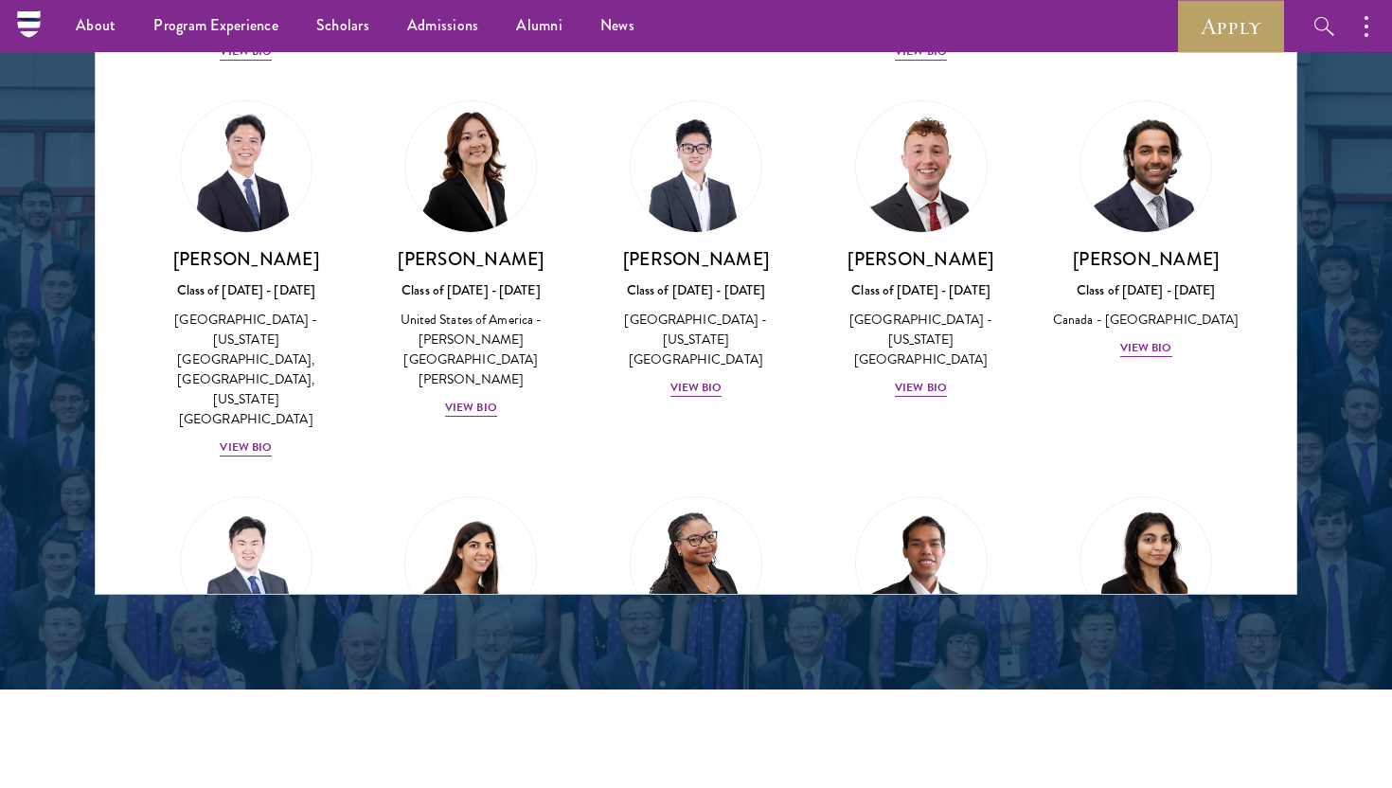
scroll to position [2459, 0]
